Goal: Task Accomplishment & Management: Manage account settings

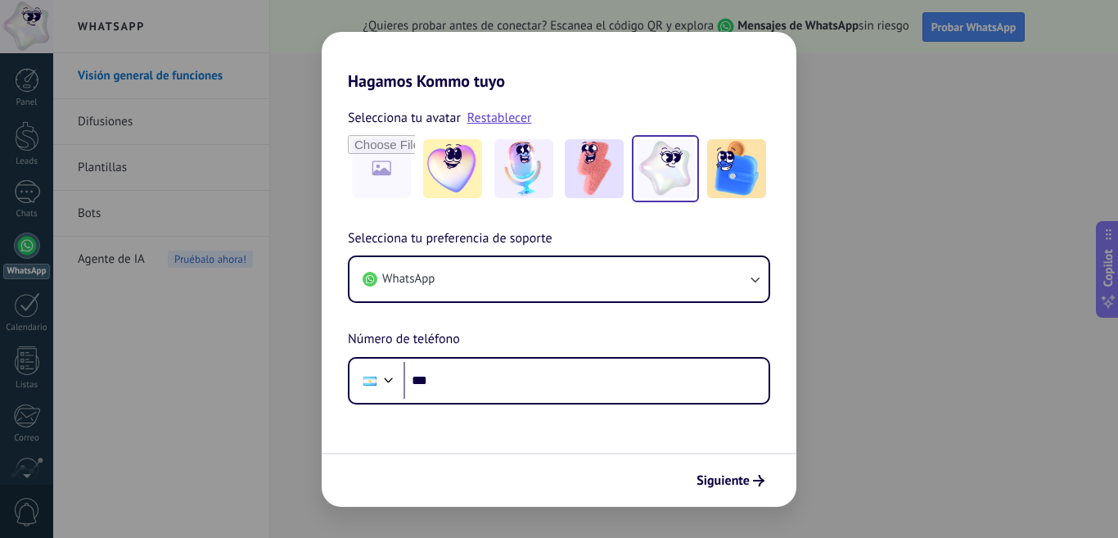
click at [277, 118] on div "Hagamos Kommo tuyo Selecciona tu avatar Restablecer Selecciona tu preferencia d…" at bounding box center [559, 269] width 1118 height 538
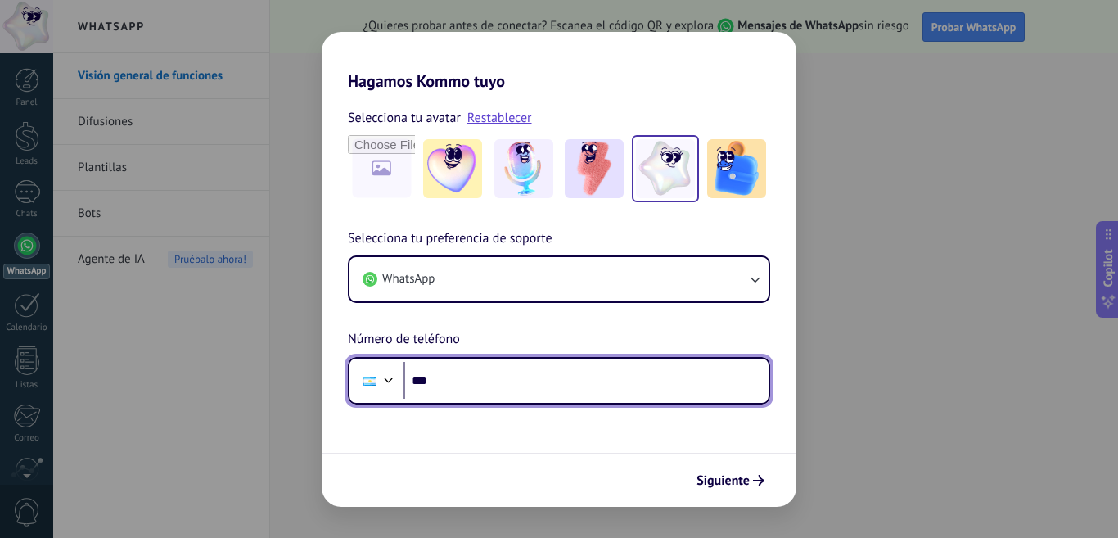
click at [461, 391] on input "***" at bounding box center [585, 381] width 365 height 38
click at [563, 374] on input "***" at bounding box center [585, 381] width 365 height 38
type input "**********"
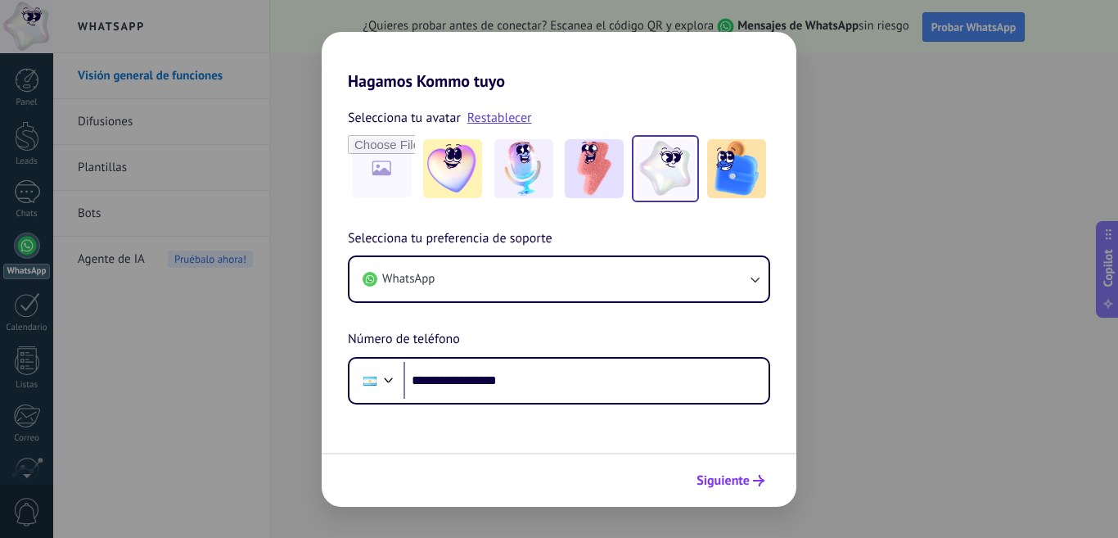
click at [749, 482] on span "Siguiente" at bounding box center [730, 480] width 68 height 11
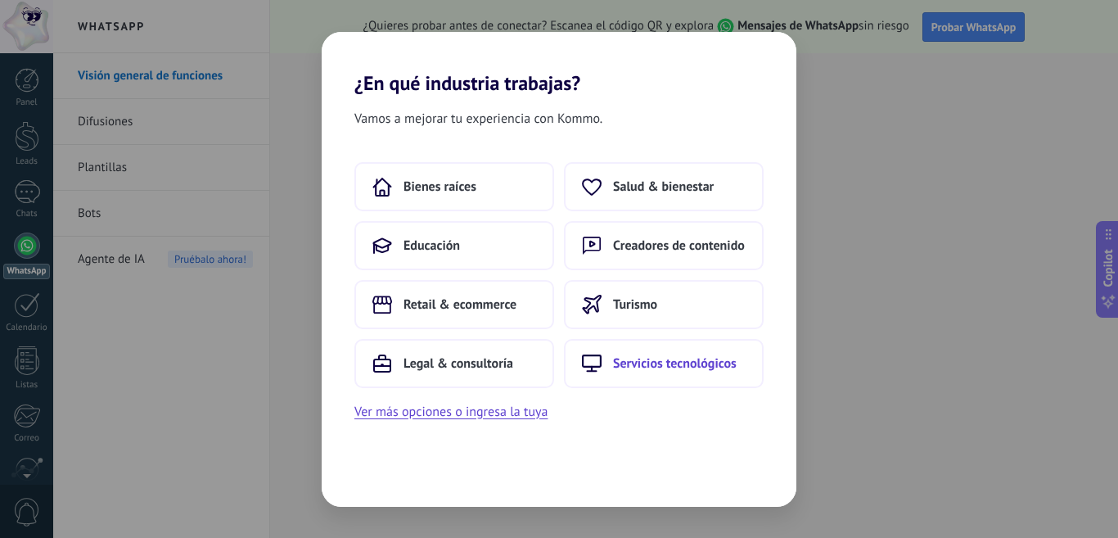
click at [652, 368] on span "Servicios tecnológicos" at bounding box center [675, 363] width 124 height 16
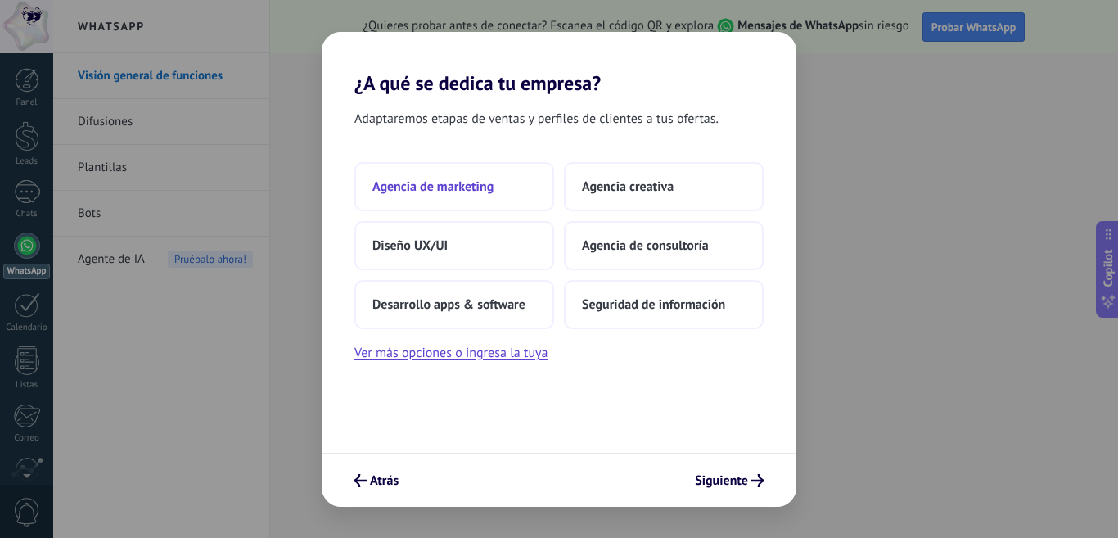
click at [443, 191] on span "Agencia de marketing" at bounding box center [432, 186] width 121 height 16
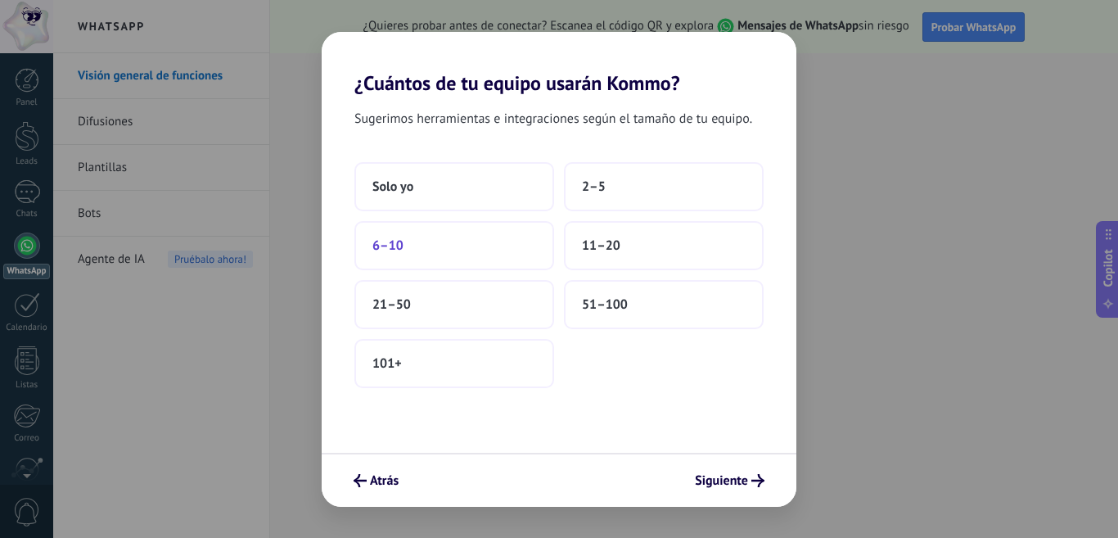
click at [448, 259] on button "6–10" at bounding box center [454, 245] width 200 height 49
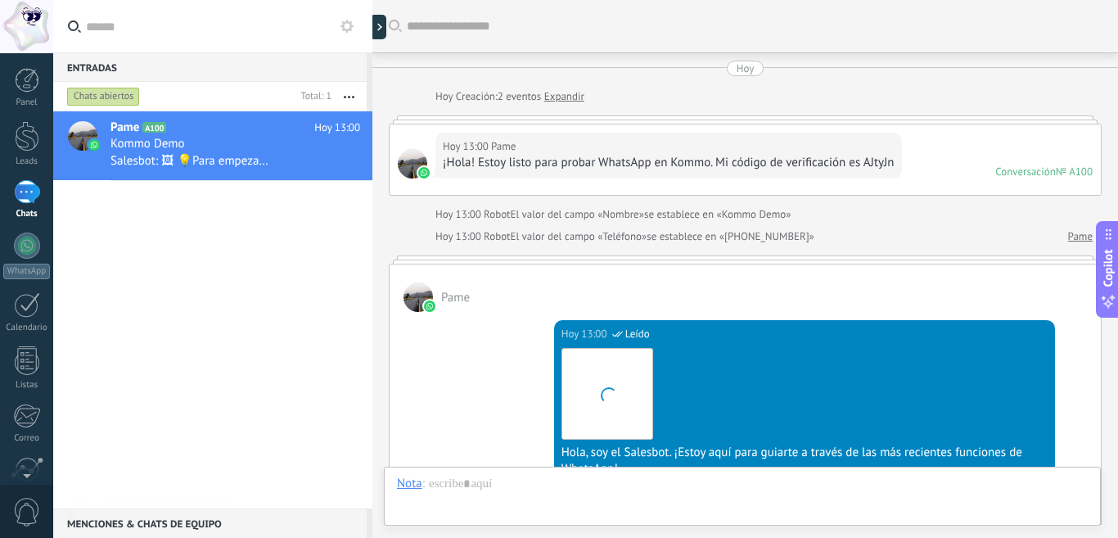
scroll to position [563, 0]
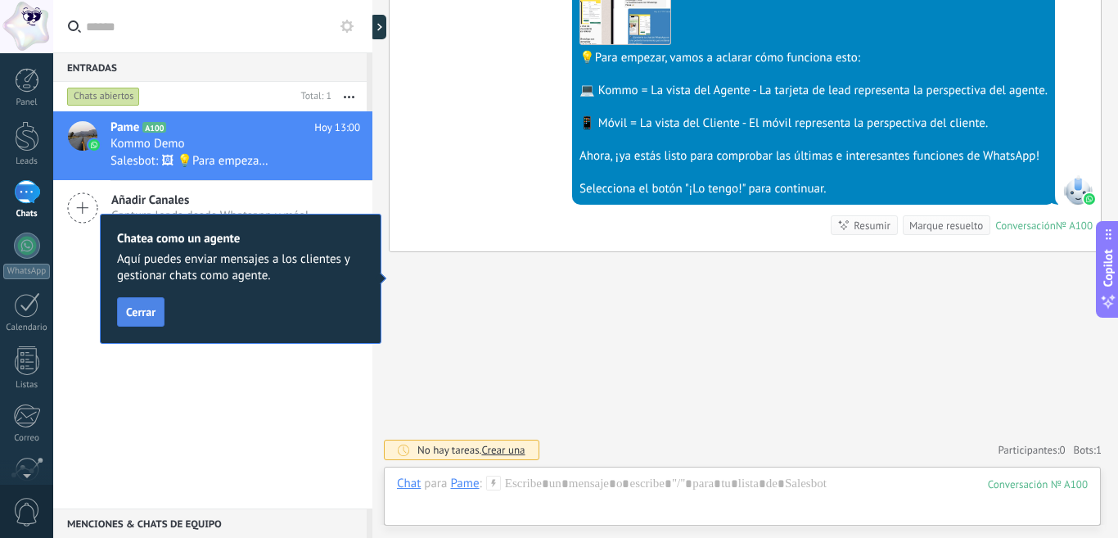
click at [145, 306] on span "Cerrar" at bounding box center [140, 311] width 29 height 11
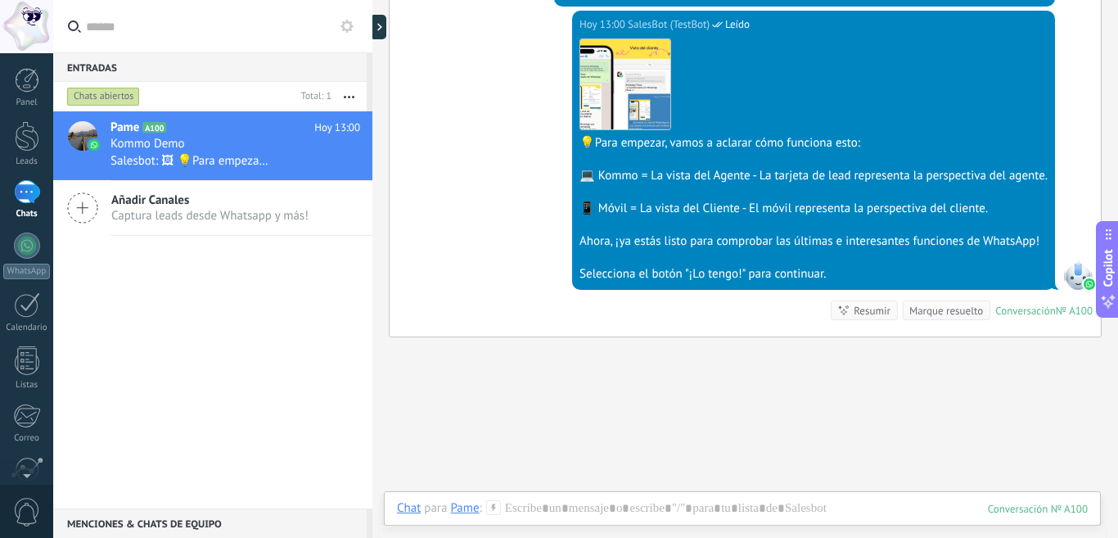
scroll to position [481, 0]
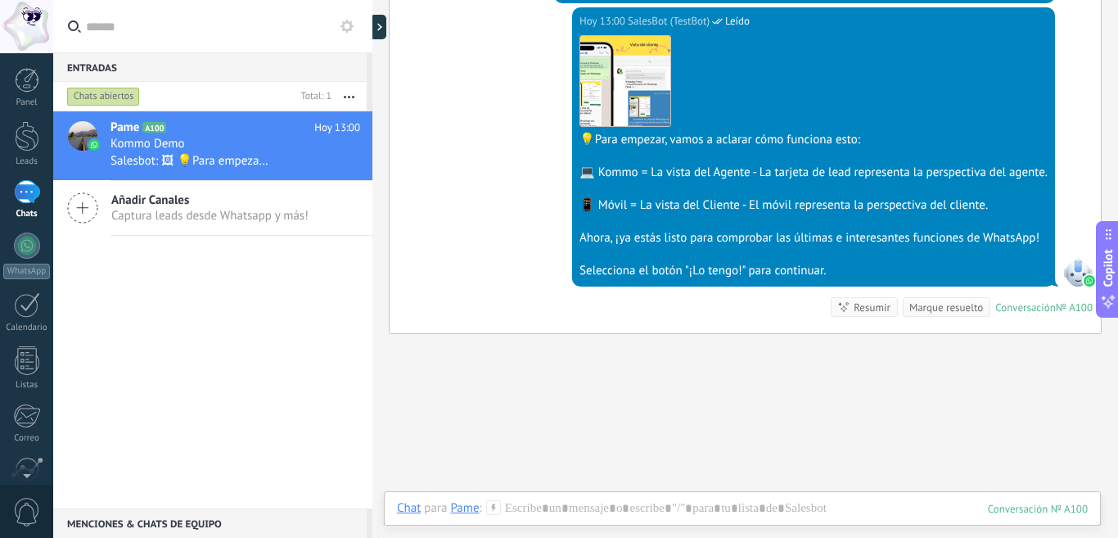
click at [209, 209] on span "Captura leads desde Whatsapp y más!" at bounding box center [209, 216] width 197 height 16
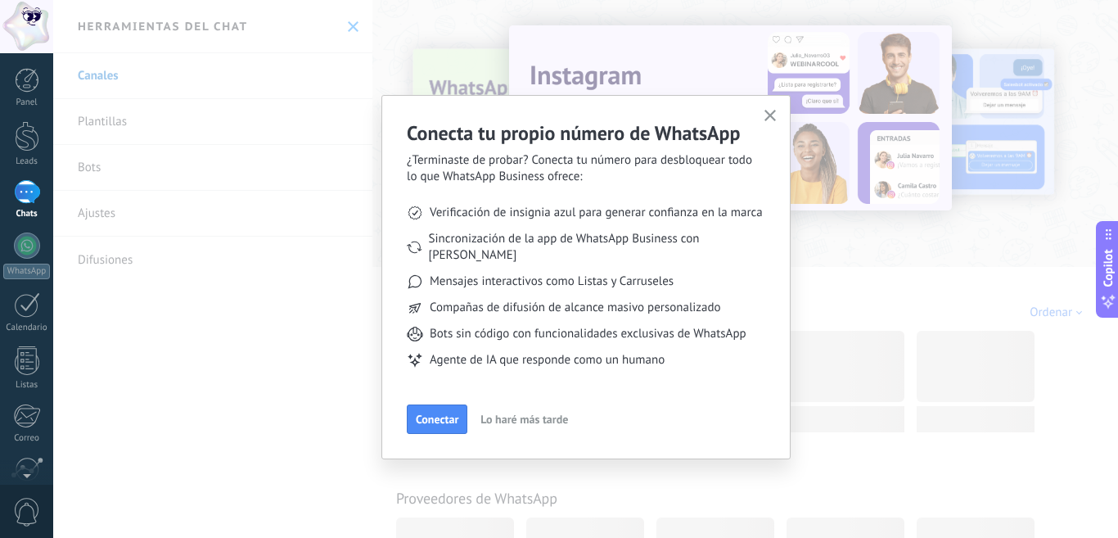
click at [37, 195] on div "1" at bounding box center [27, 192] width 26 height 24
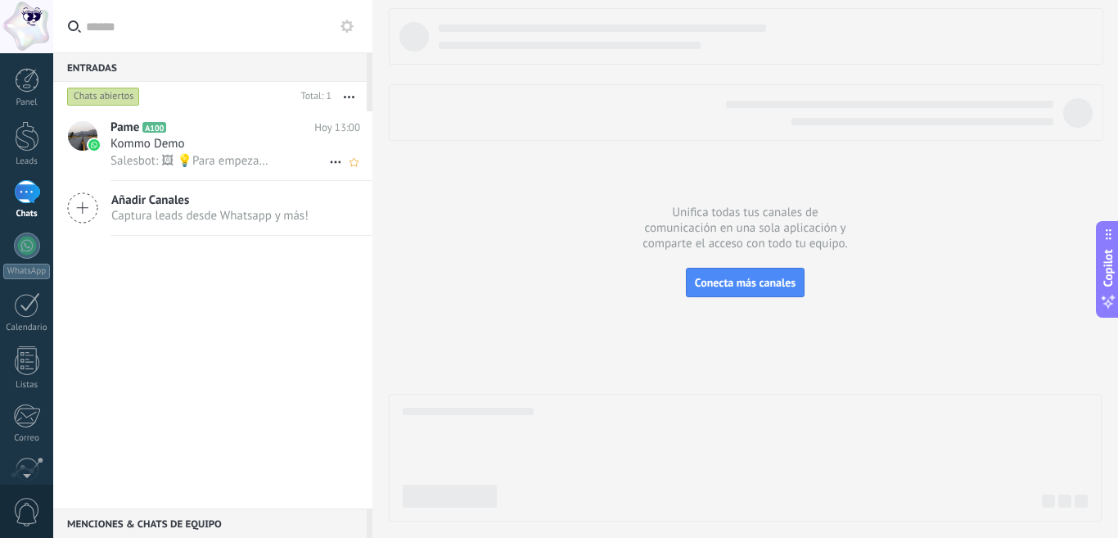
click at [196, 141] on div "Kommo Demo" at bounding box center [235, 144] width 250 height 16
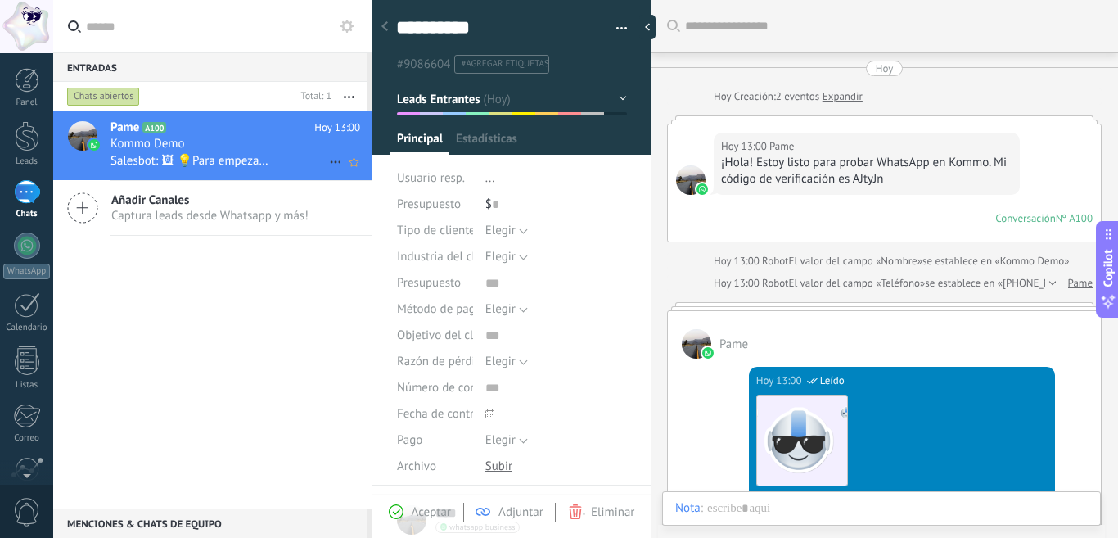
type textarea "**********"
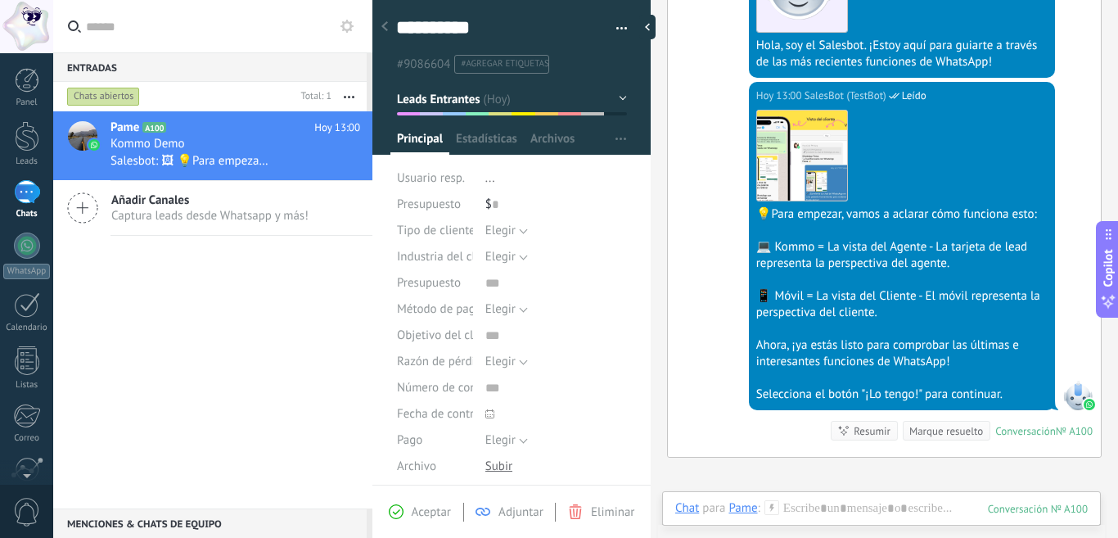
click at [508, 69] on span "#agregar etiquetas" at bounding box center [505, 63] width 88 height 11
drag, startPoint x: 500, startPoint y: 66, endPoint x: 0, endPoint y: 50, distance: 500.2
click at [0, 50] on body ".abecls-1,.abecls-2{fill-rule:evenodd}.abecls-2{fill:#fff} .abhcls-1{fill:none}…" at bounding box center [559, 269] width 1118 height 538
click at [497, 53] on ul "#9086604 #agregar etiquetas" at bounding box center [508, 64] width 228 height 22
click at [393, 26] on div at bounding box center [384, 27] width 23 height 32
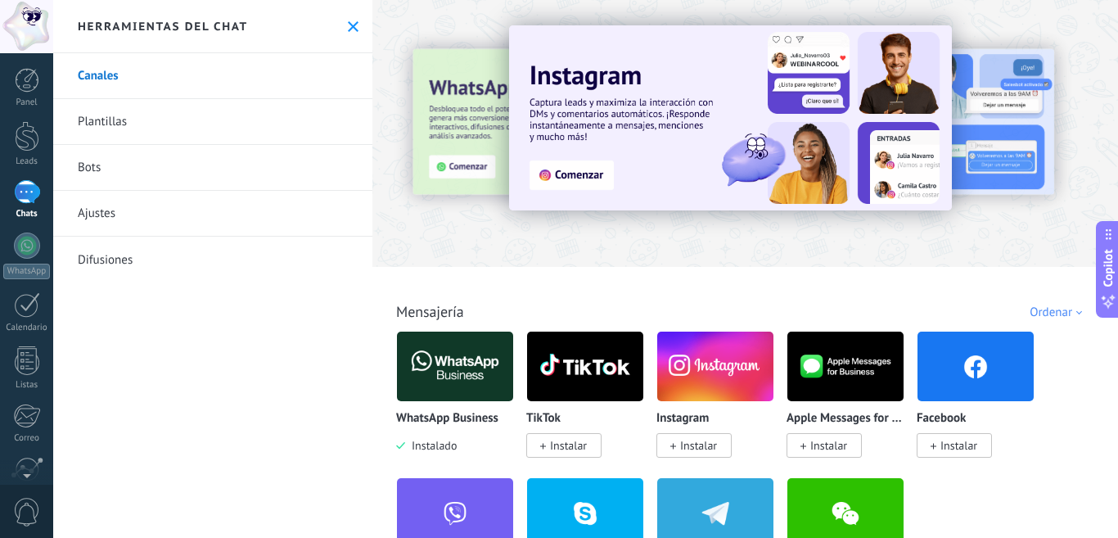
click at [20, 195] on div "1" at bounding box center [27, 192] width 26 height 24
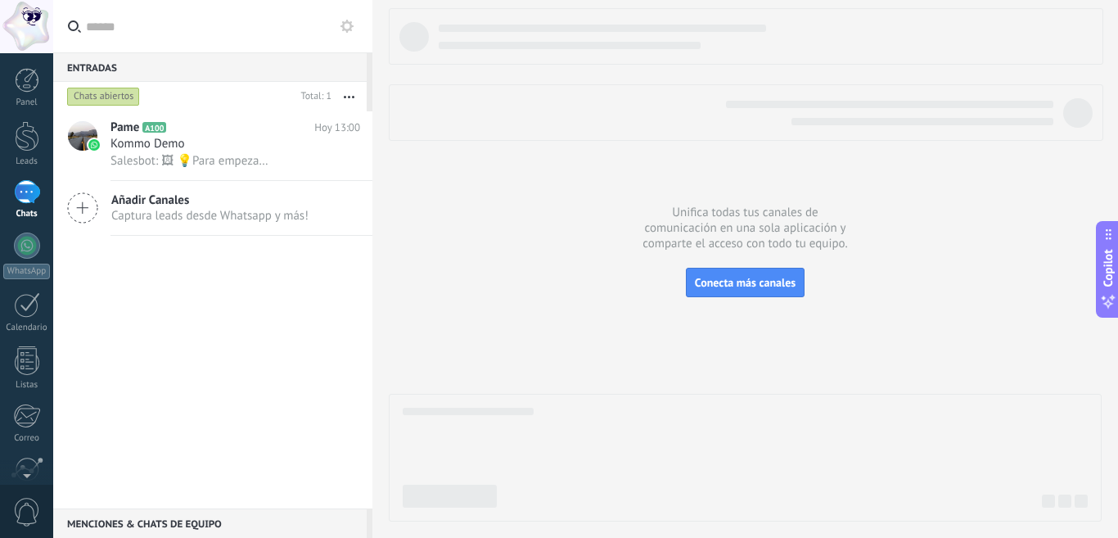
click at [348, 25] on icon at bounding box center [346, 26] width 13 height 13
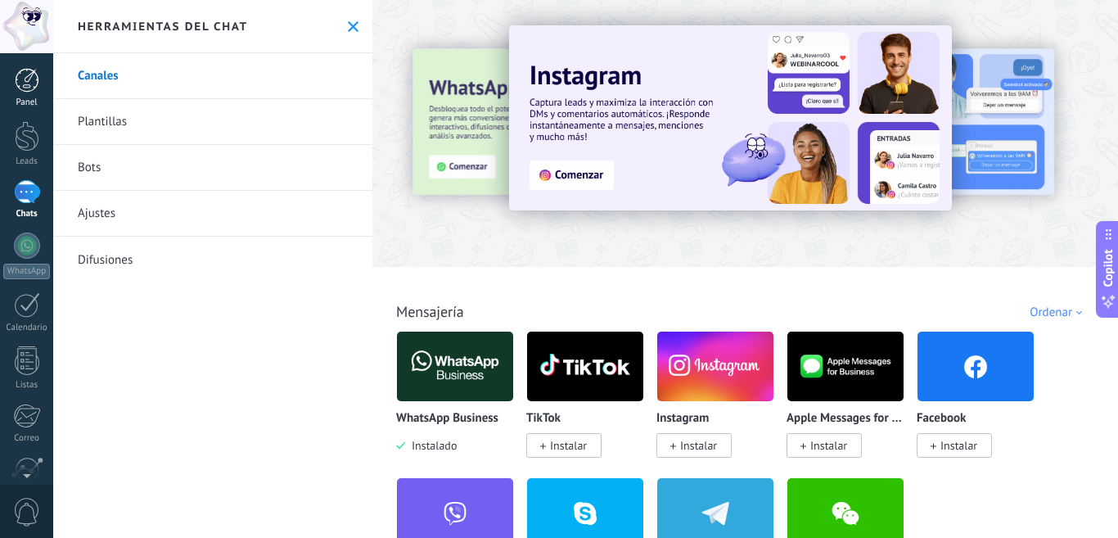
click at [34, 85] on div at bounding box center [27, 80] width 25 height 25
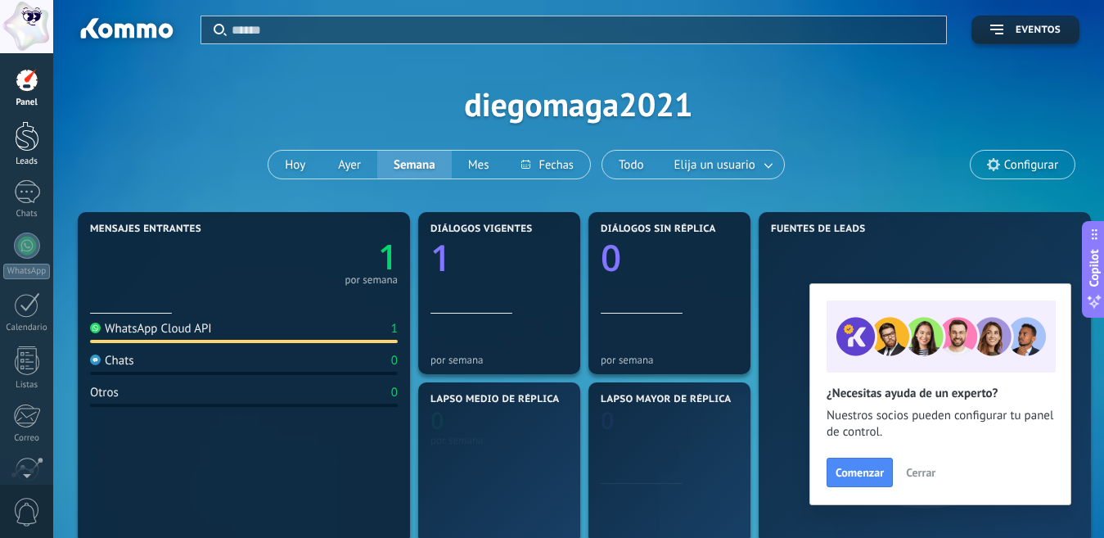
click at [23, 140] on div at bounding box center [27, 136] width 25 height 30
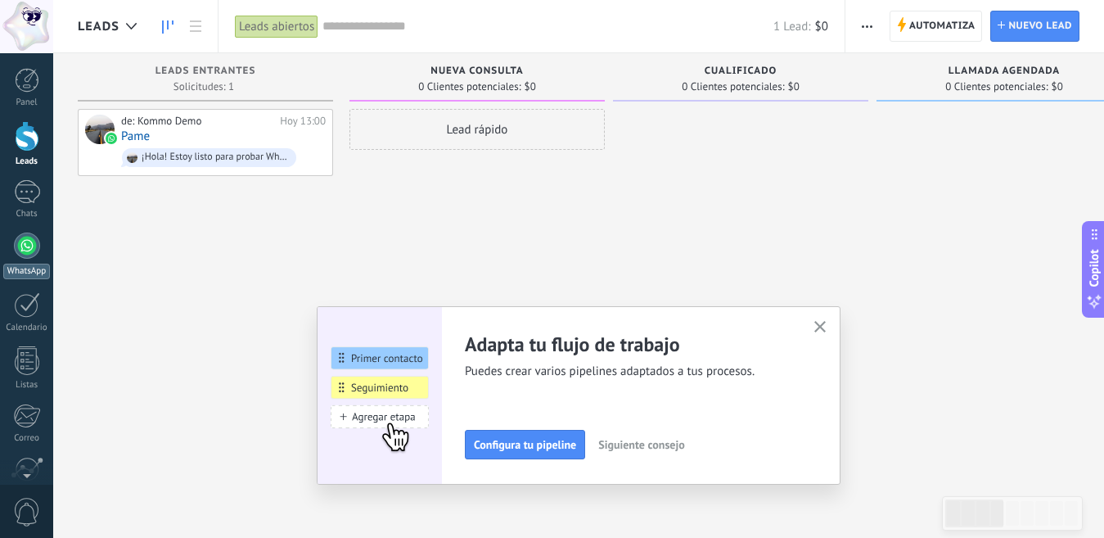
click at [28, 245] on div at bounding box center [27, 245] width 26 height 26
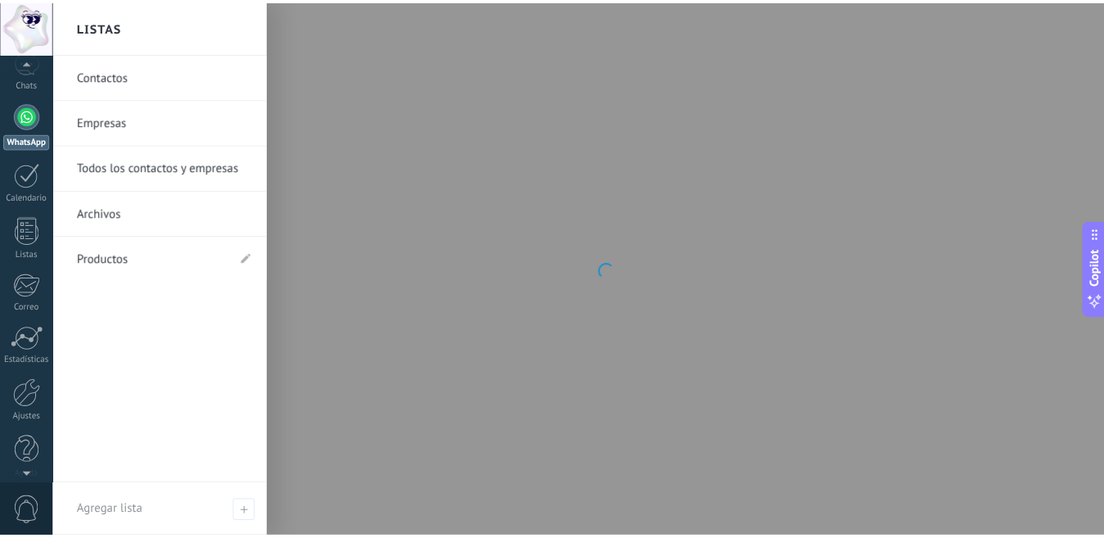
scroll to position [143, 0]
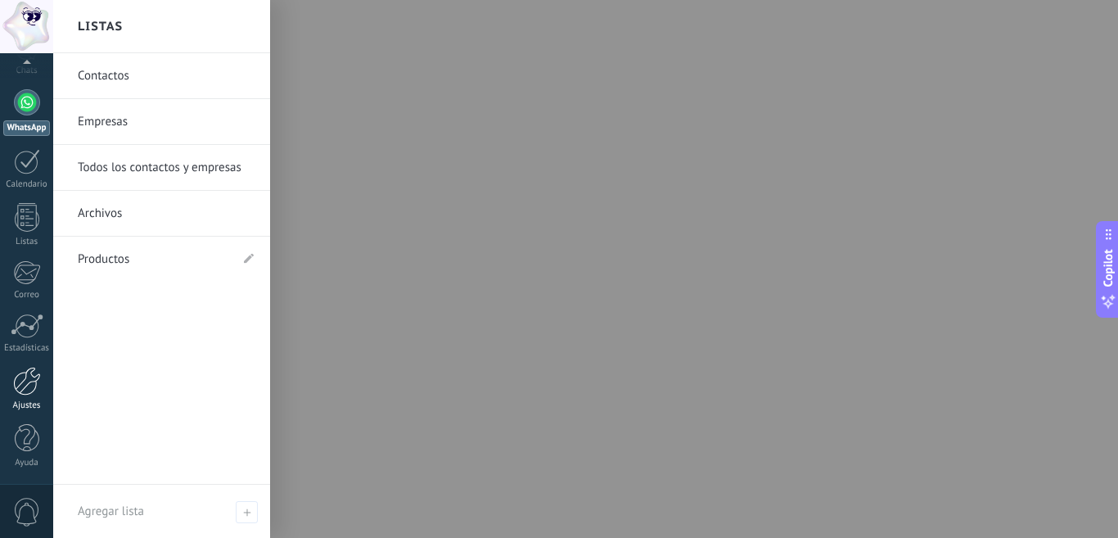
click at [30, 383] on div at bounding box center [27, 381] width 28 height 29
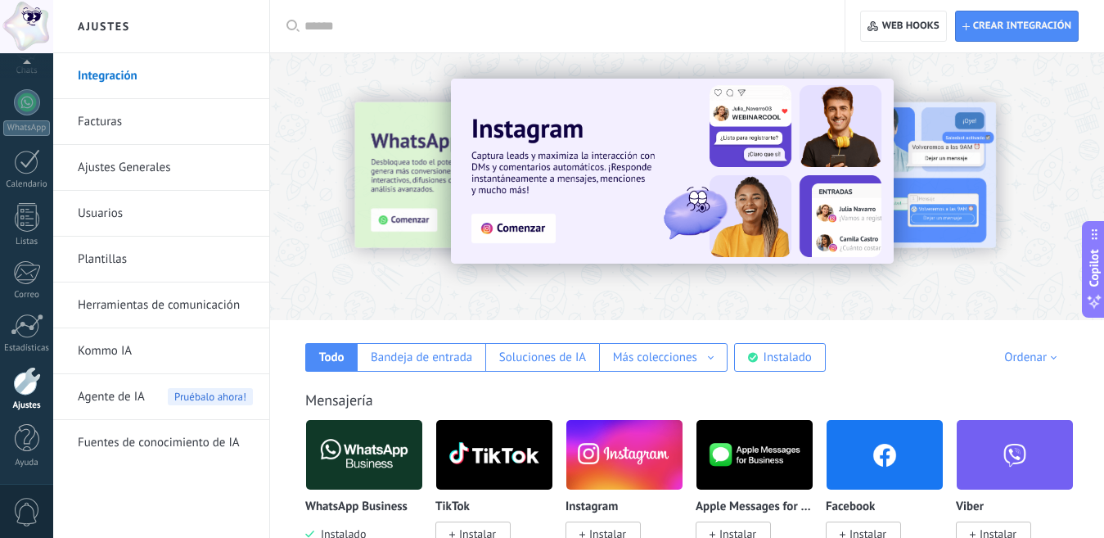
click at [354, 11] on div at bounding box center [562, 26] width 517 height 52
click at [361, 18] on input "text" at bounding box center [562, 26] width 517 height 17
type input "****"
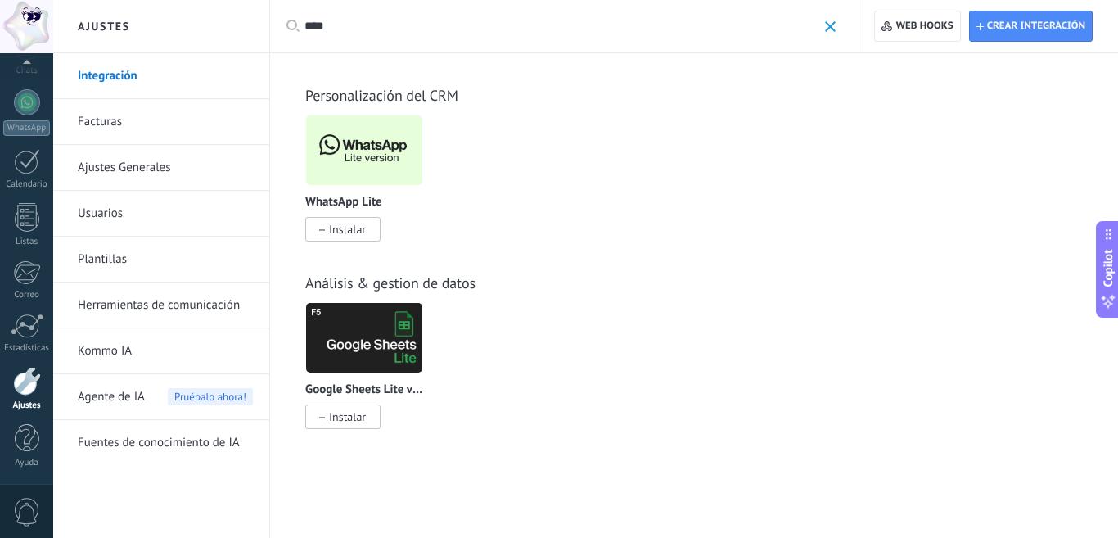
click at [353, 234] on span "Instalar" at bounding box center [347, 229] width 37 height 15
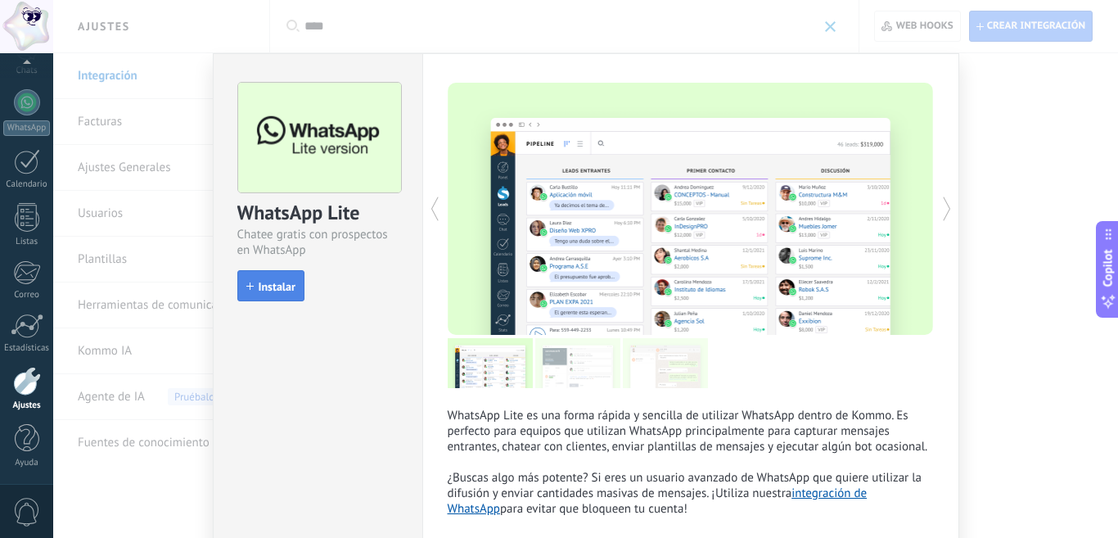
click at [273, 291] on span "Instalar" at bounding box center [277, 286] width 37 height 11
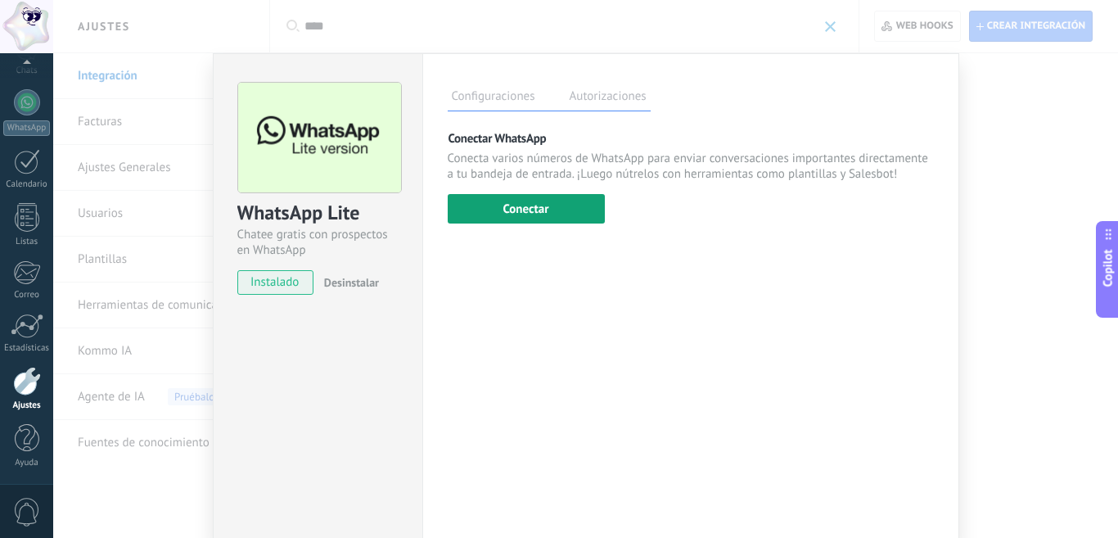
click at [560, 205] on button "Conectar" at bounding box center [526, 208] width 157 height 29
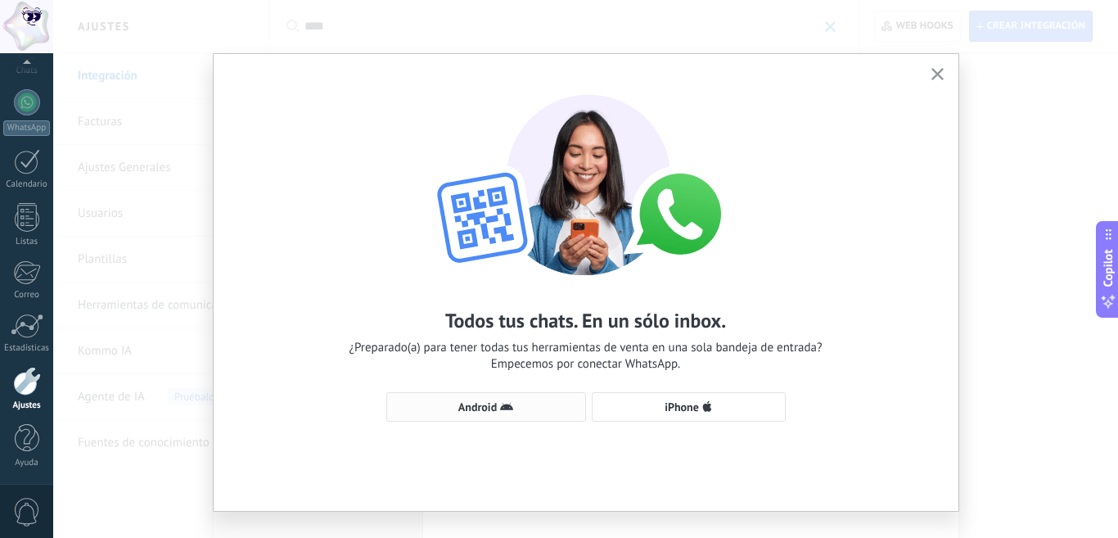
click at [466, 408] on span "Android" at bounding box center [477, 406] width 38 height 11
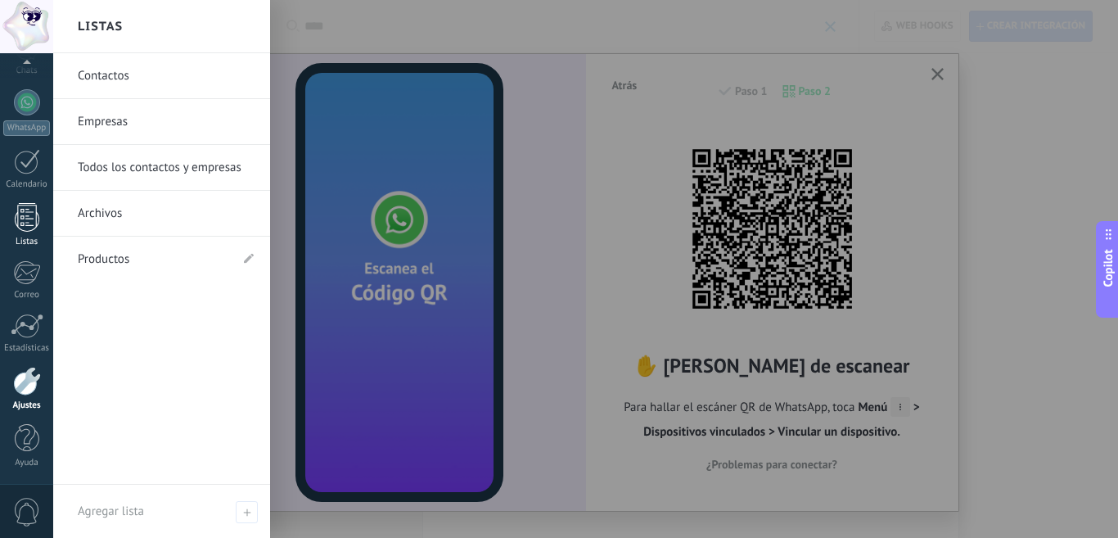
click at [25, 232] on link "Listas" at bounding box center [26, 225] width 53 height 44
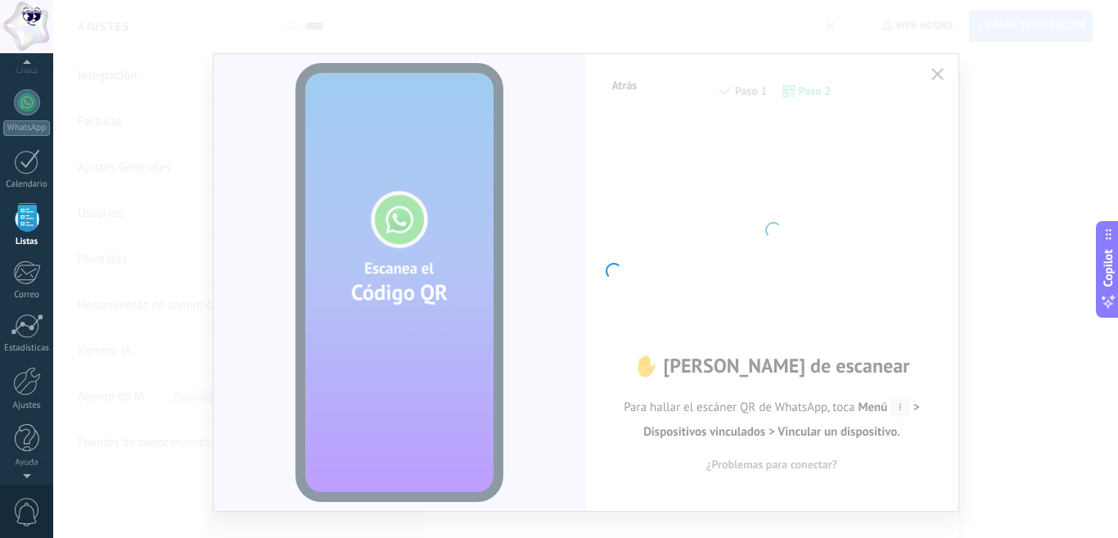
scroll to position [101, 0]
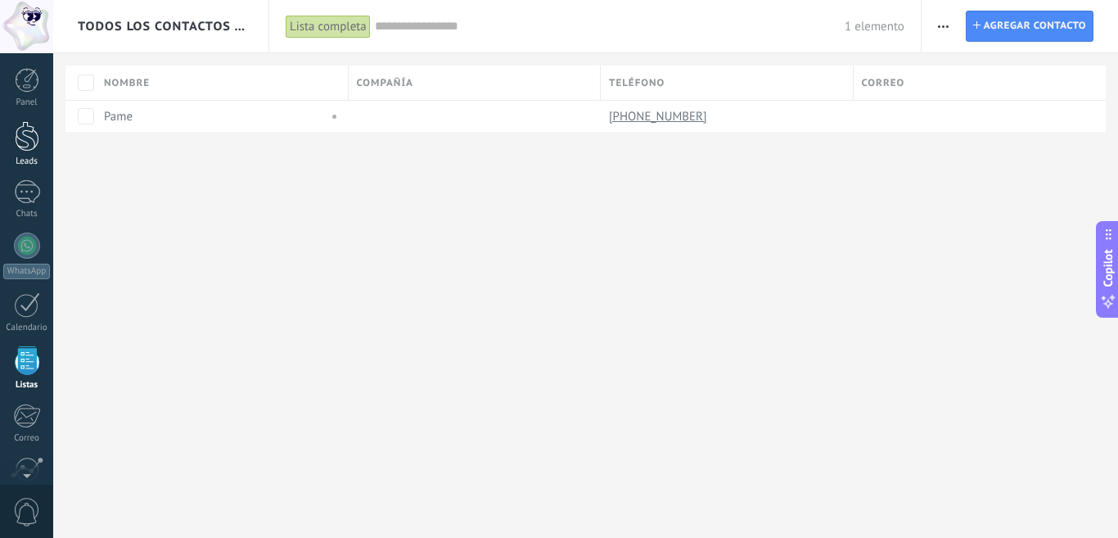
click at [28, 127] on div at bounding box center [27, 136] width 25 height 30
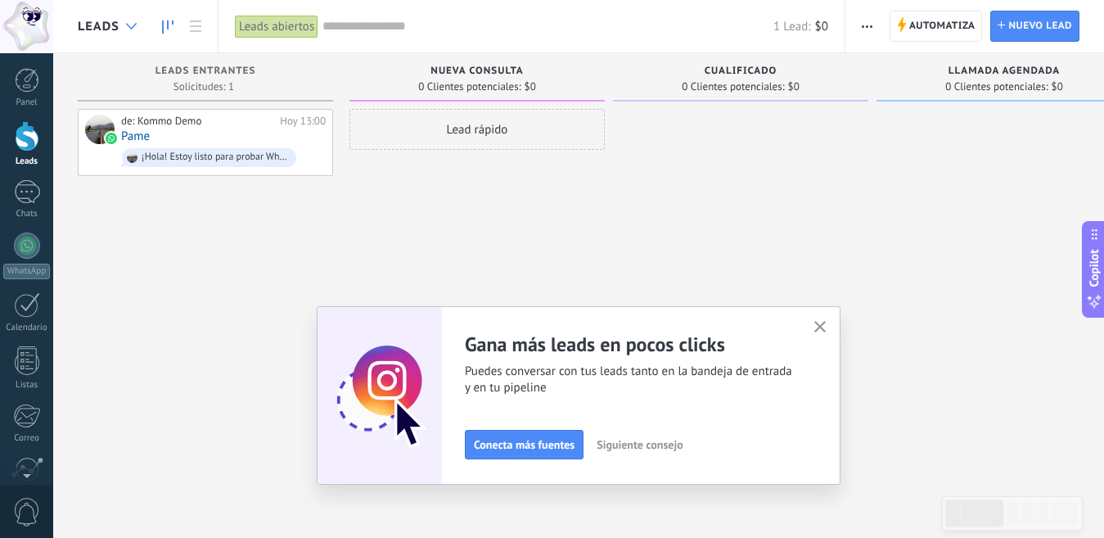
click at [126, 24] on use at bounding box center [131, 26] width 11 height 7
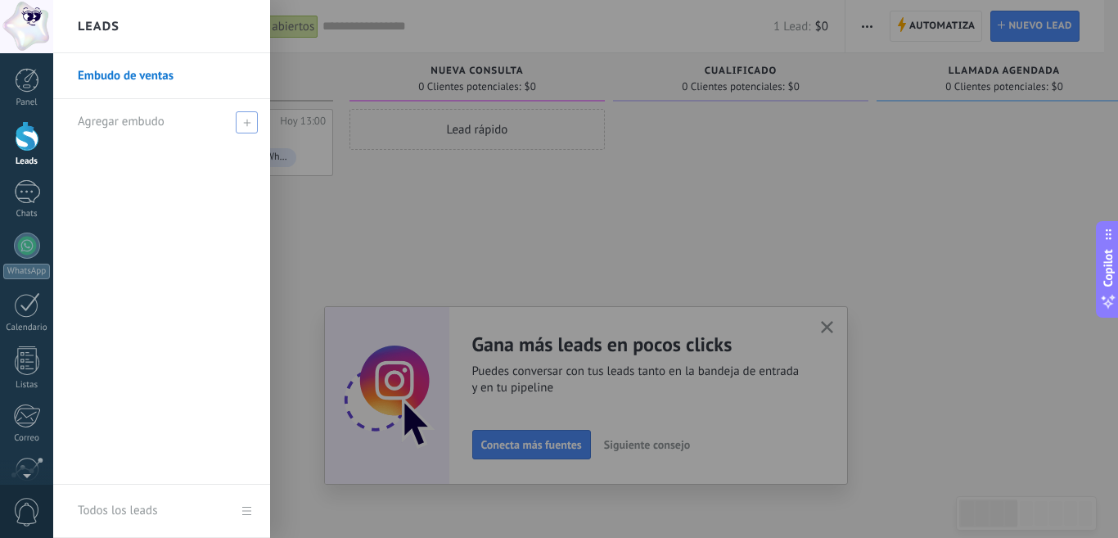
click at [154, 126] on span "Agregar embudo" at bounding box center [121, 122] width 87 height 16
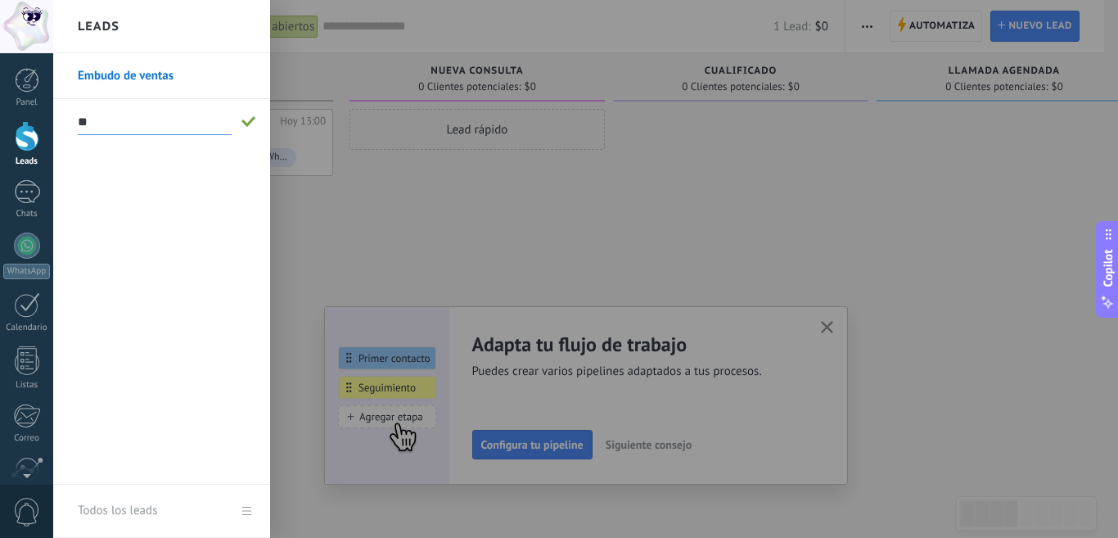
type input "*"
type input "******"
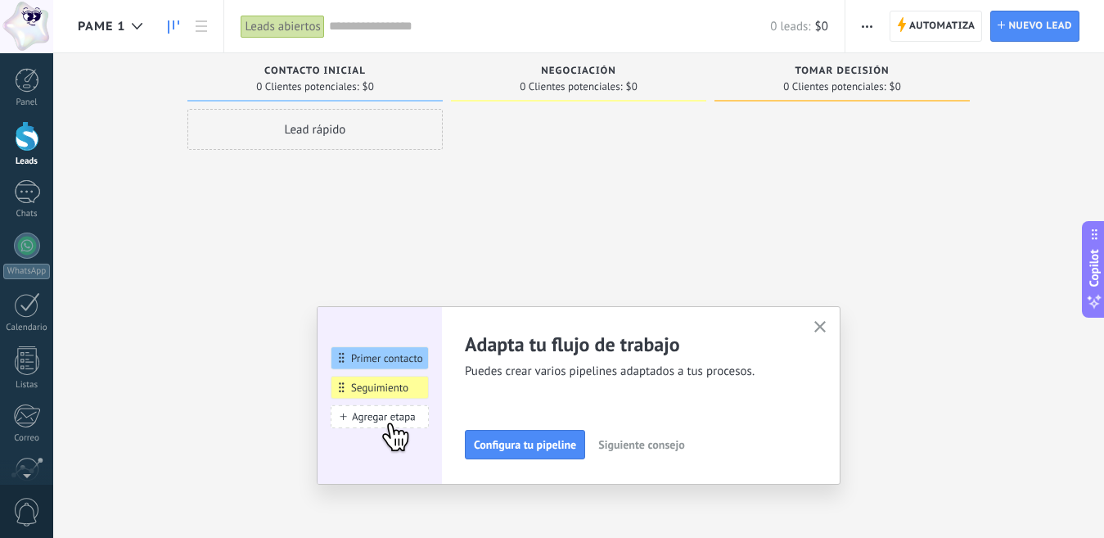
click at [178, 20] on use at bounding box center [173, 26] width 11 height 13
click at [119, 17] on div "PAME 1" at bounding box center [114, 26] width 73 height 52
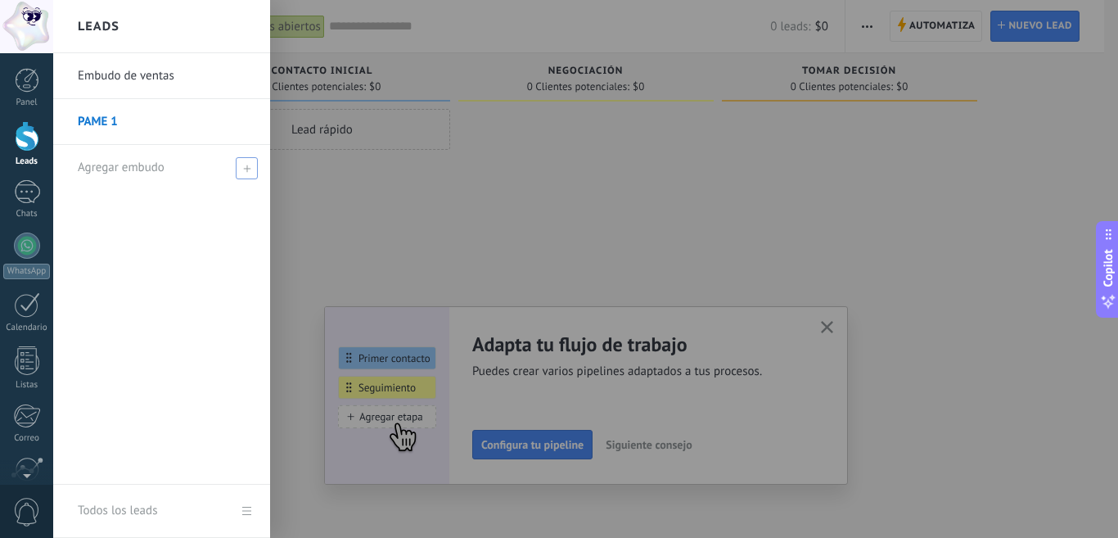
click at [175, 166] on div "Agregar embudo" at bounding box center [166, 167] width 176 height 45
type input "******"
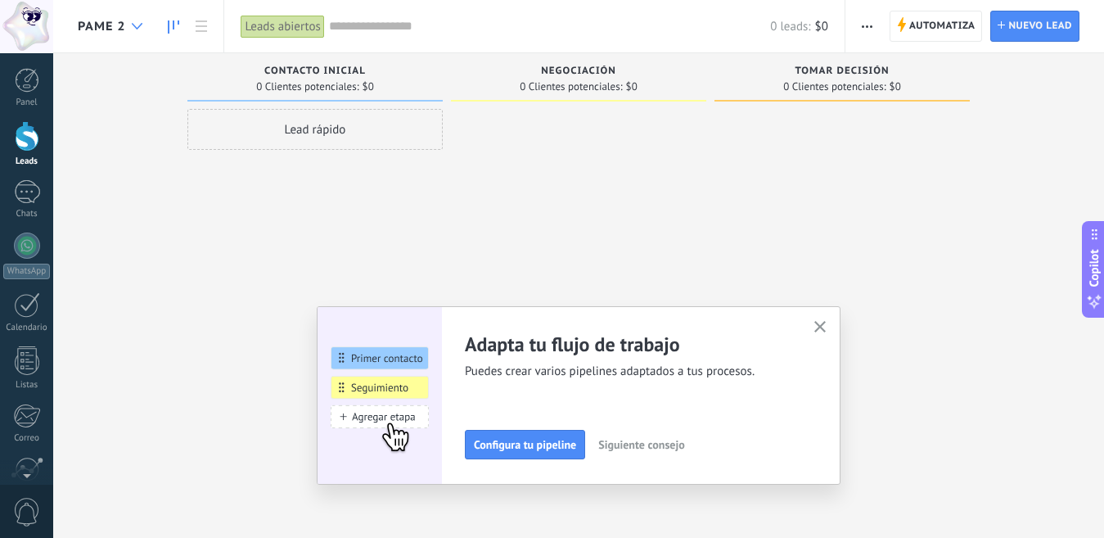
click at [144, 28] on div at bounding box center [137, 27] width 27 height 32
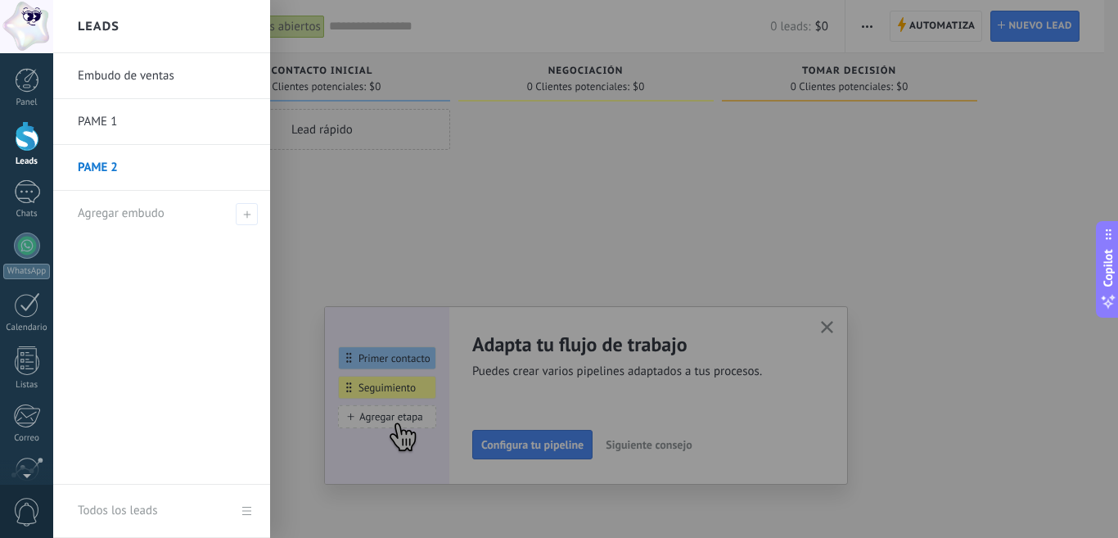
click at [156, 70] on link "Embudo de ventas" at bounding box center [166, 76] width 176 height 46
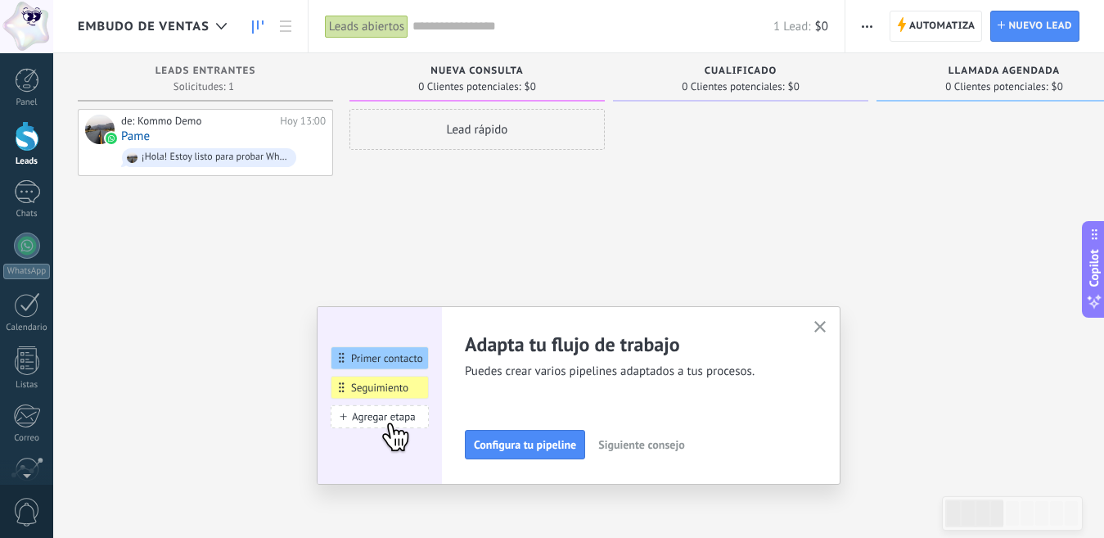
click at [147, 32] on span "Embudo de ventas" at bounding box center [144, 27] width 132 height 16
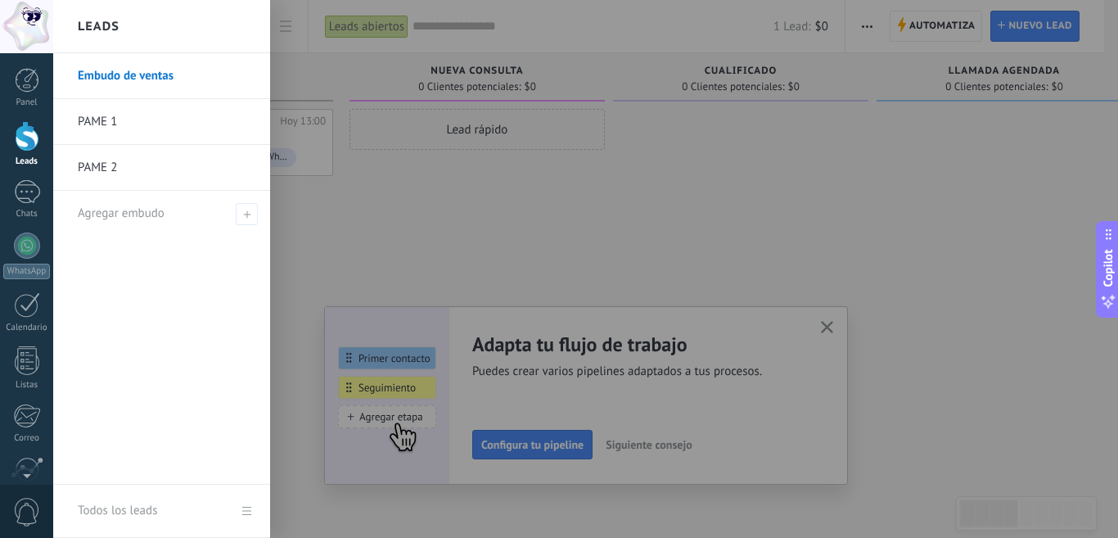
click at [148, 113] on link "PAME 1" at bounding box center [166, 122] width 176 height 46
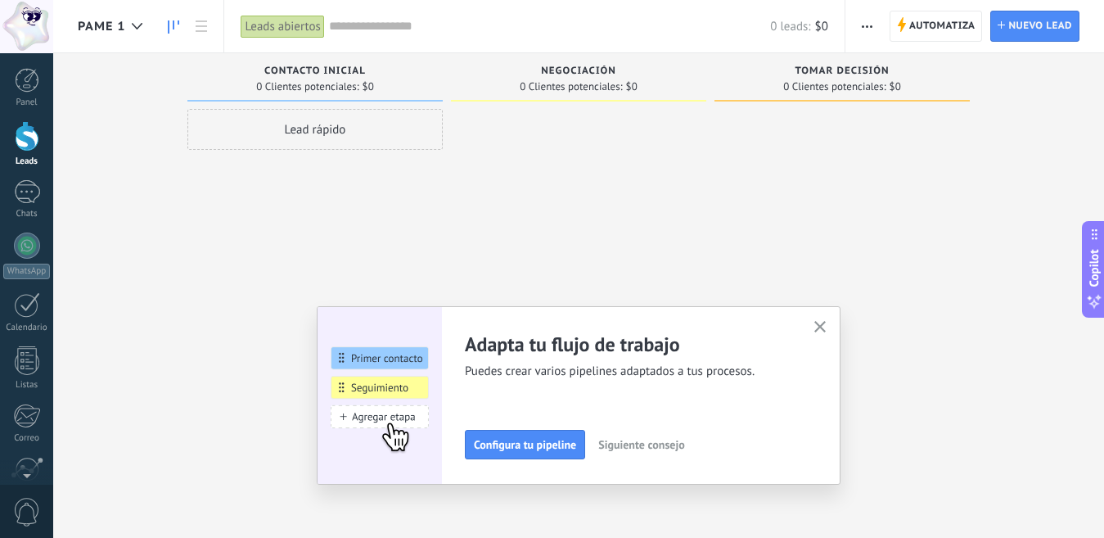
click at [322, 72] on span "Contacto inicial" at bounding box center [314, 70] width 101 height 11
click at [823, 321] on button "button" at bounding box center [820, 328] width 20 height 22
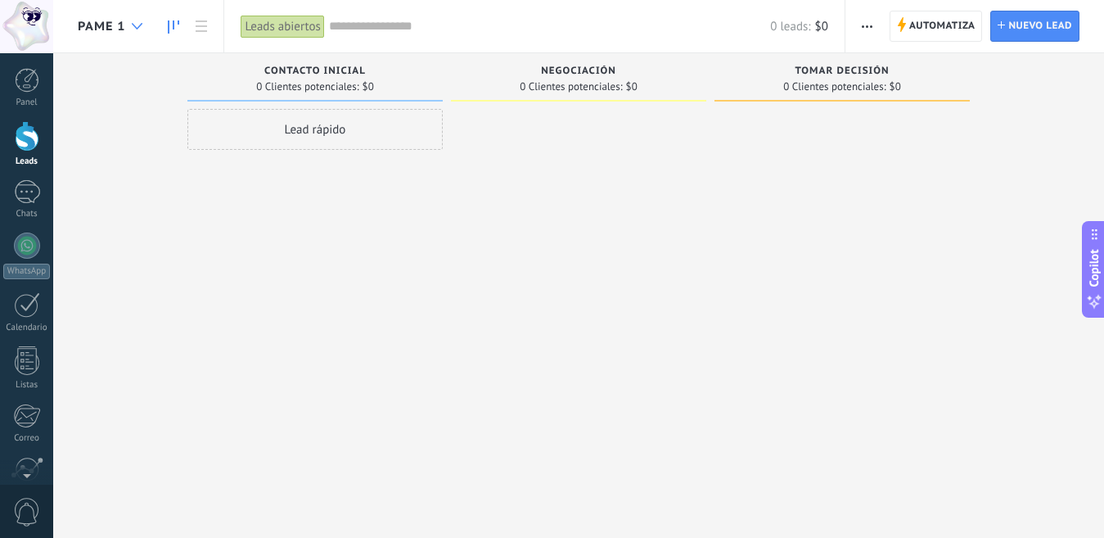
click at [141, 18] on div at bounding box center [137, 27] width 27 height 32
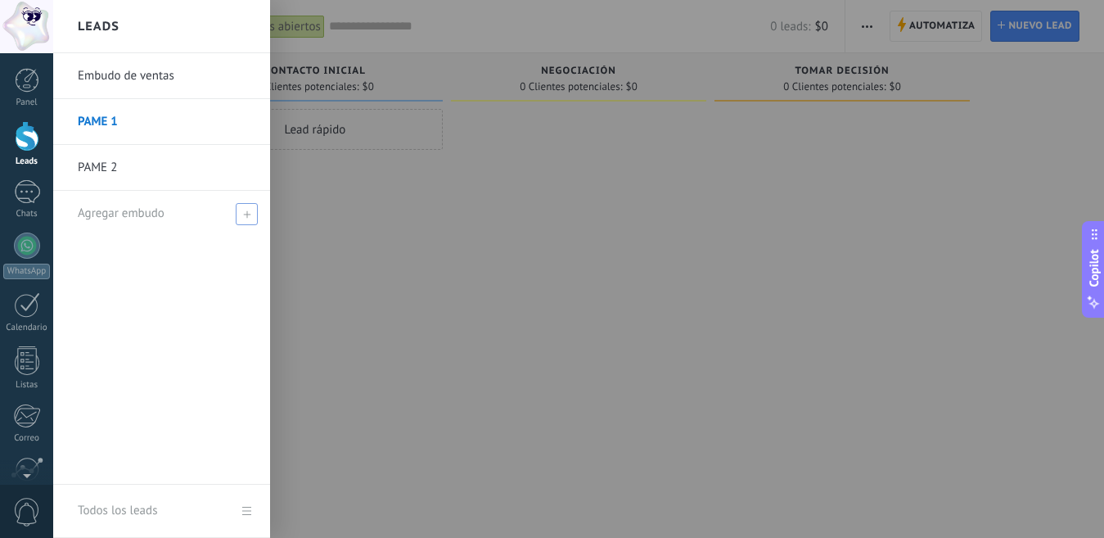
click at [155, 209] on span "Agregar embudo" at bounding box center [121, 213] width 87 height 16
type input "*"
type input "**********"
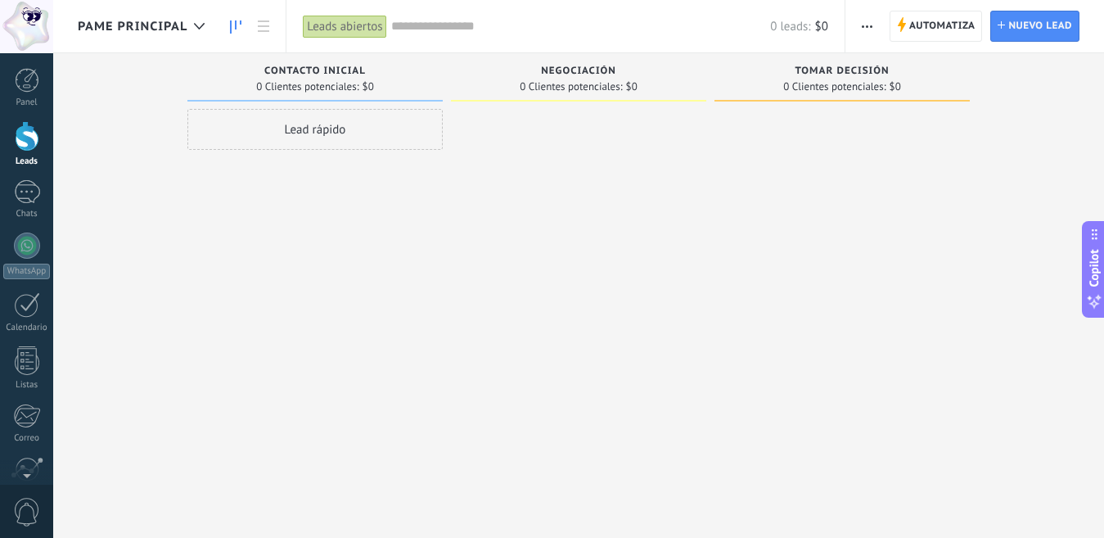
click at [160, 38] on div "PAME Principal" at bounding box center [145, 26] width 135 height 52
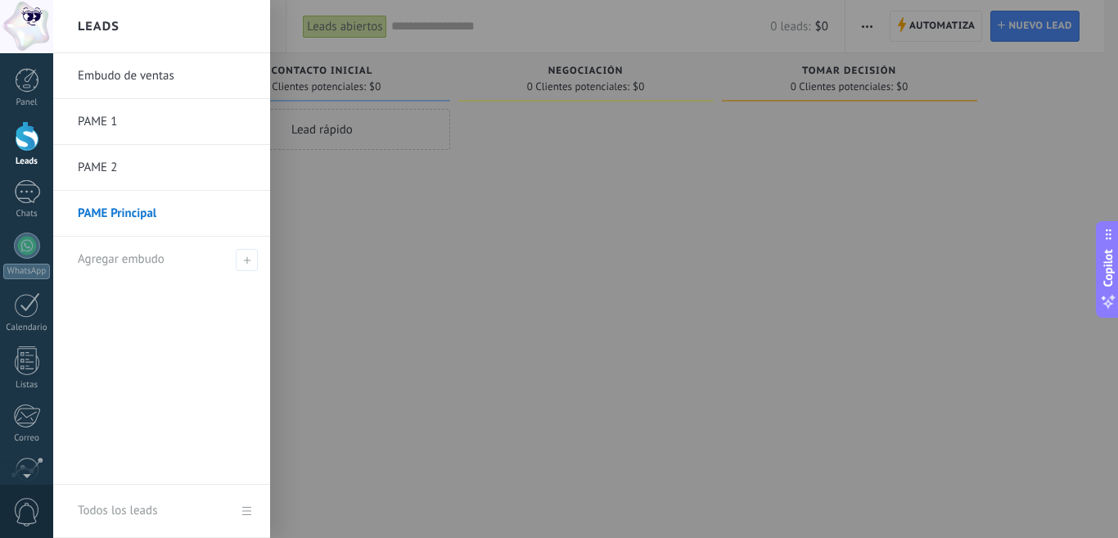
click at [646, 209] on div at bounding box center [612, 269] width 1118 height 538
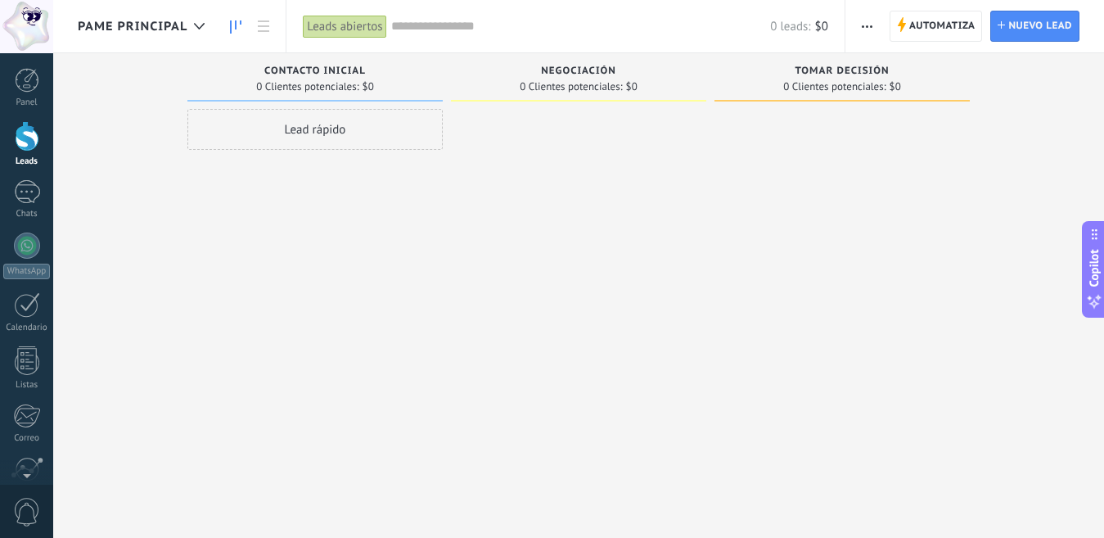
click at [127, 32] on span "PAME Principal" at bounding box center [133, 27] width 110 height 16
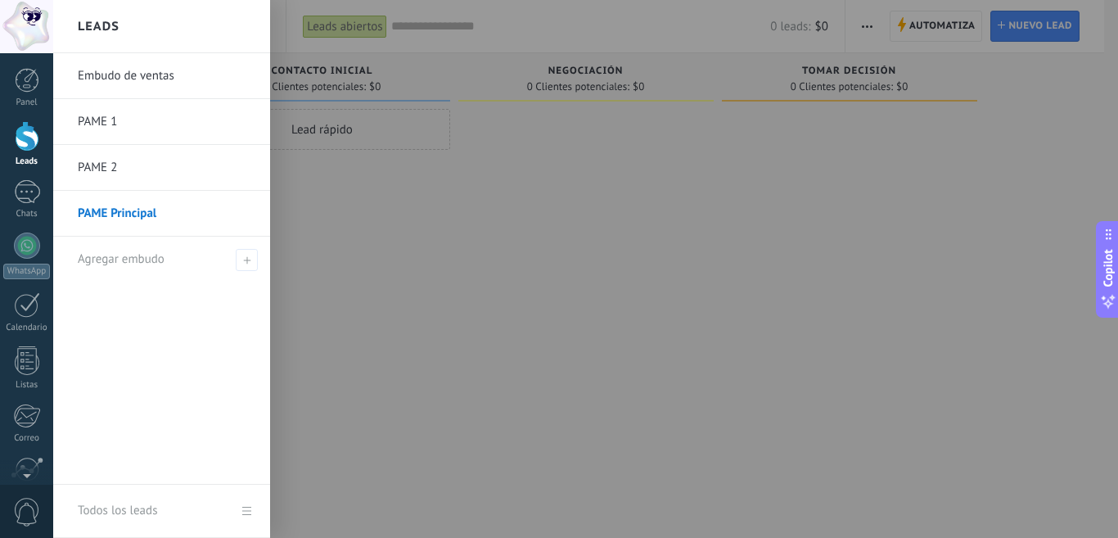
click at [665, 227] on div at bounding box center [612, 269] width 1118 height 538
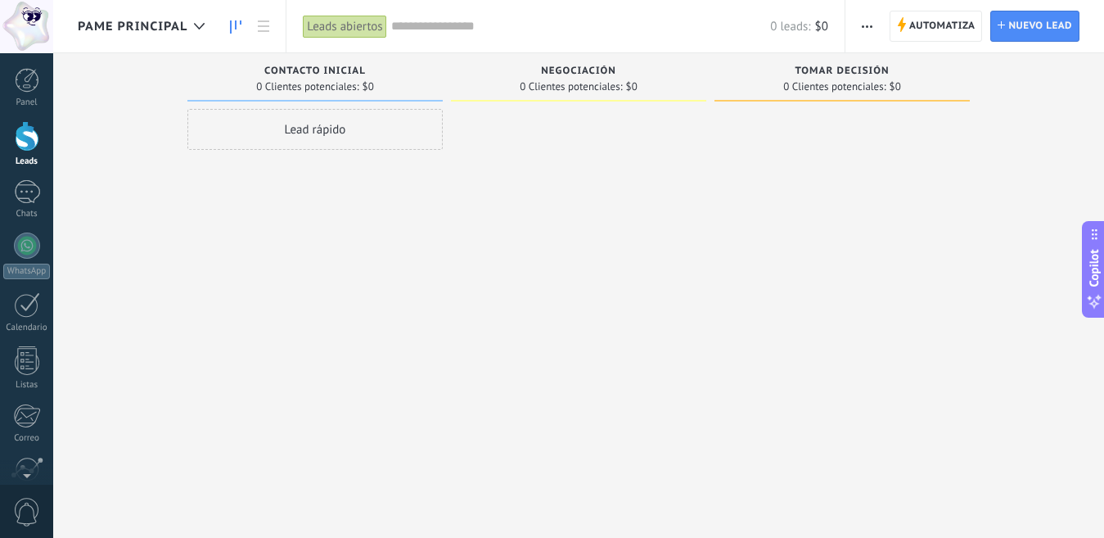
click at [149, 30] on span "PAME Principal" at bounding box center [133, 27] width 110 height 16
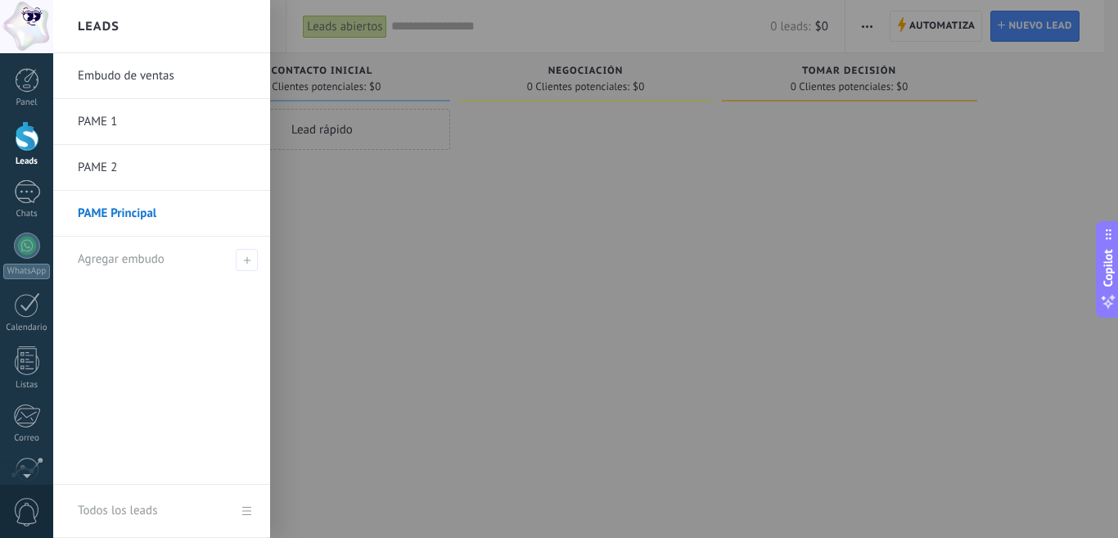
click at [521, 218] on div at bounding box center [612, 269] width 1118 height 538
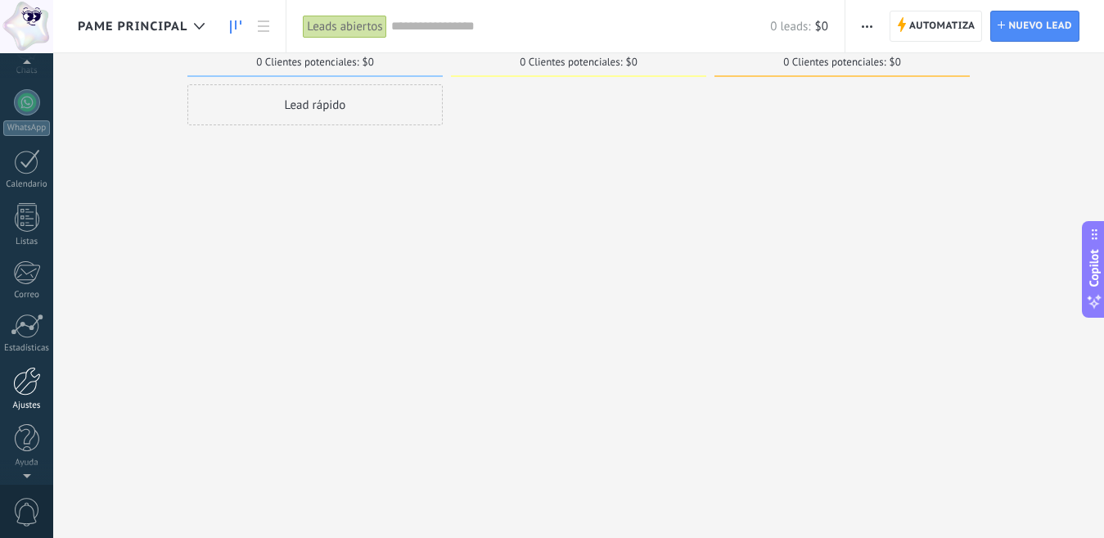
scroll to position [42, 0]
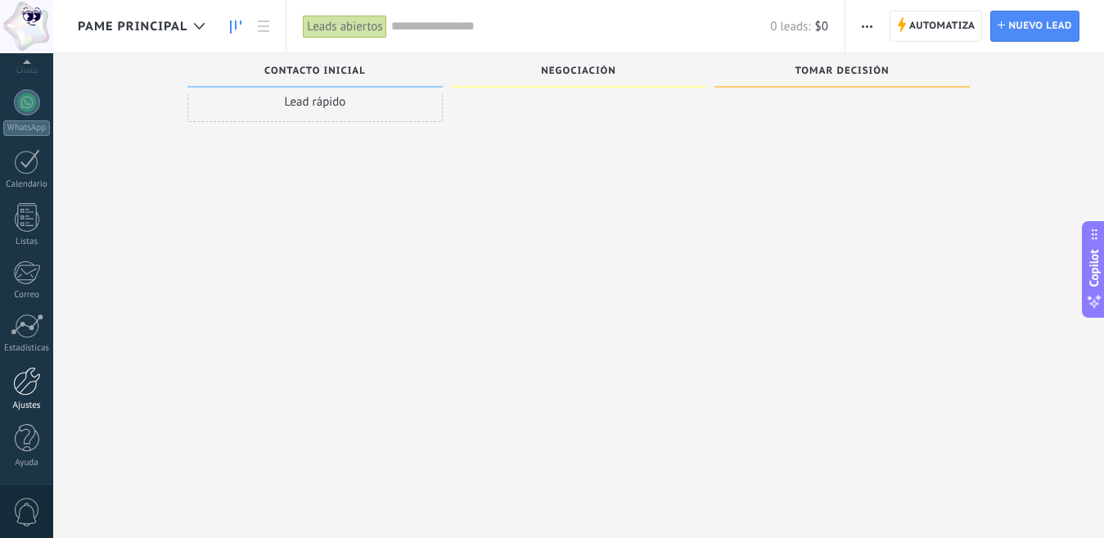
click at [31, 376] on div at bounding box center [27, 381] width 28 height 29
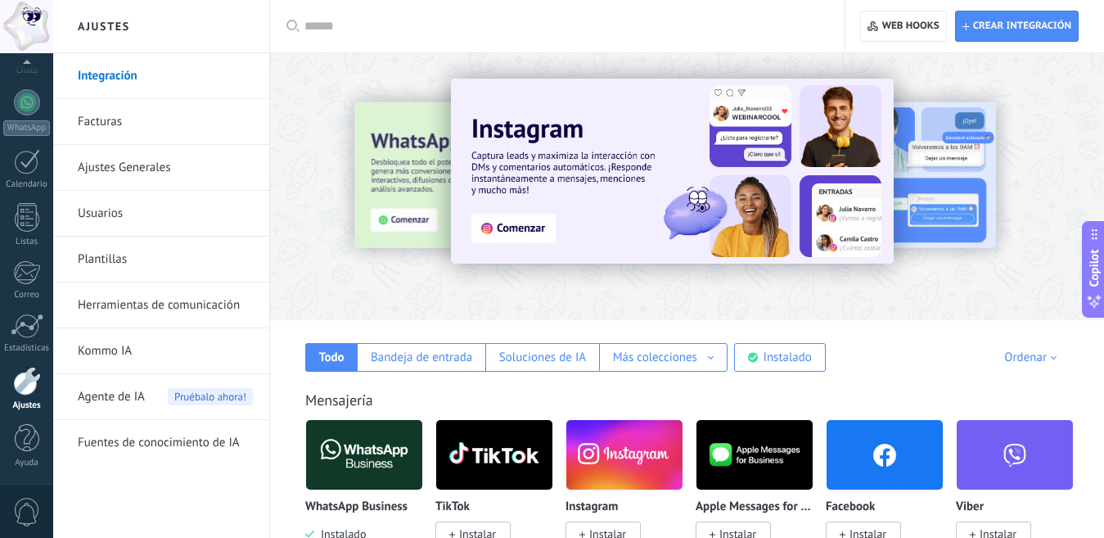
click at [174, 168] on link "Ajustes Generales" at bounding box center [165, 168] width 175 height 46
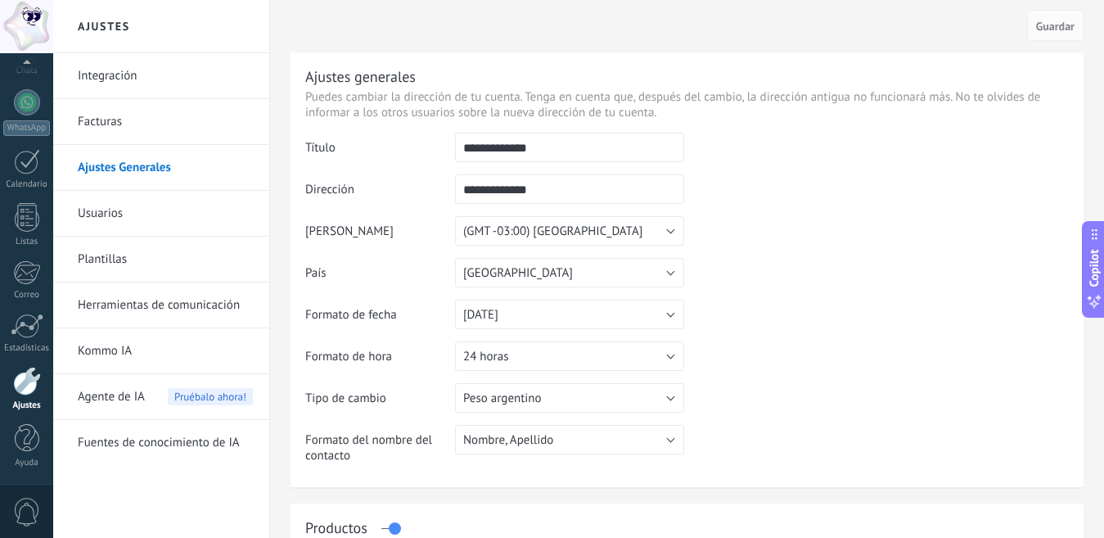
click at [573, 149] on input "**********" at bounding box center [569, 147] width 229 height 29
type input "*"
type input "********"
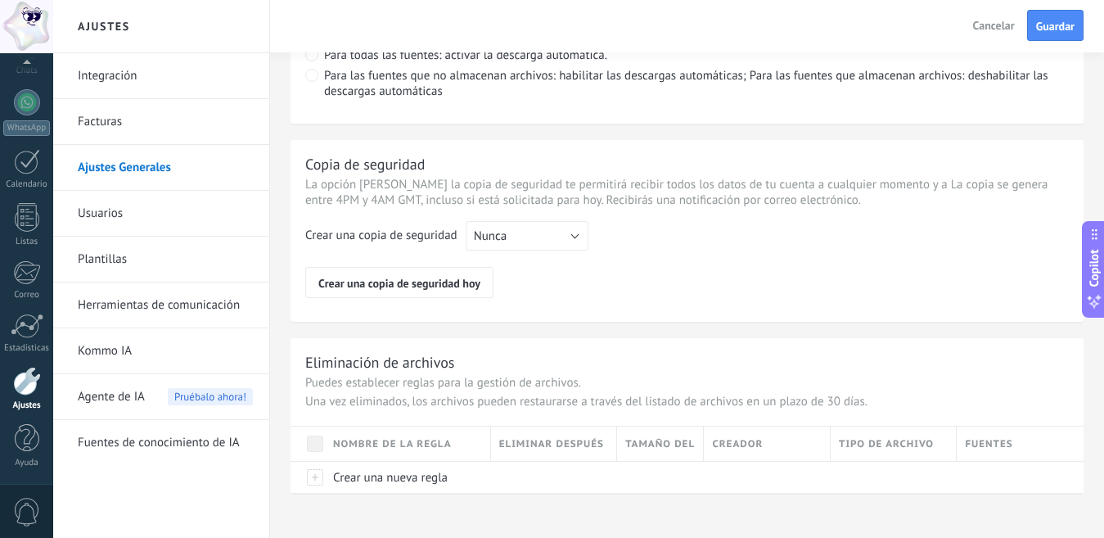
scroll to position [1296, 0]
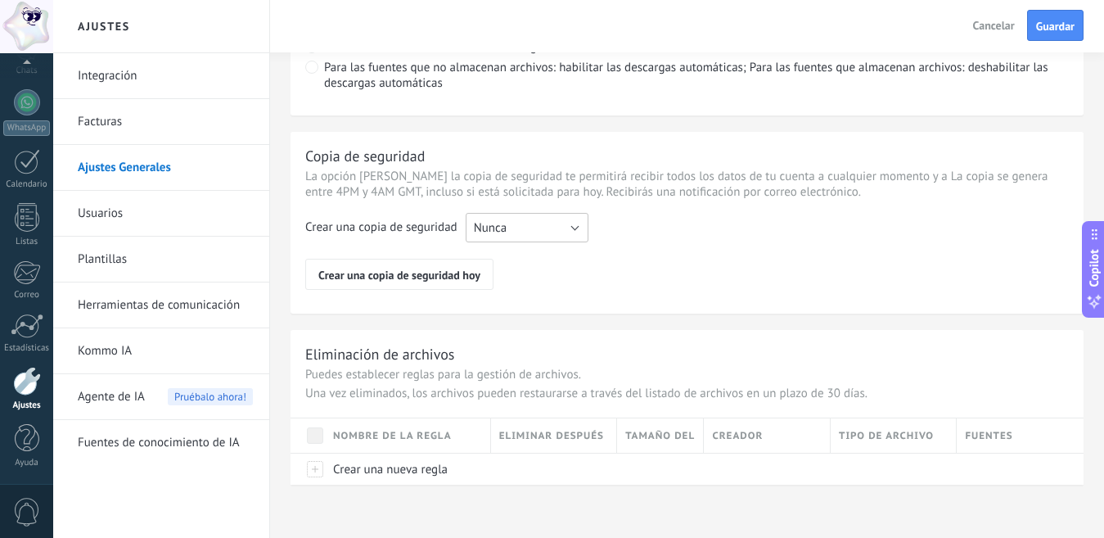
click at [522, 227] on button "Nunca" at bounding box center [527, 227] width 123 height 29
click at [533, 261] on span "Cada semana" at bounding box center [519, 256] width 127 height 16
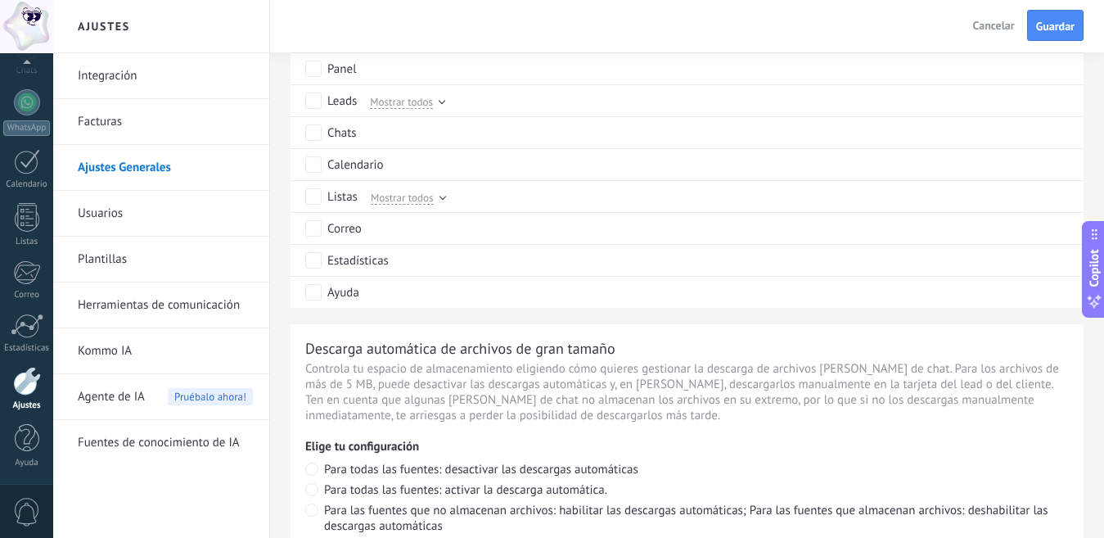
scroll to position [723, 0]
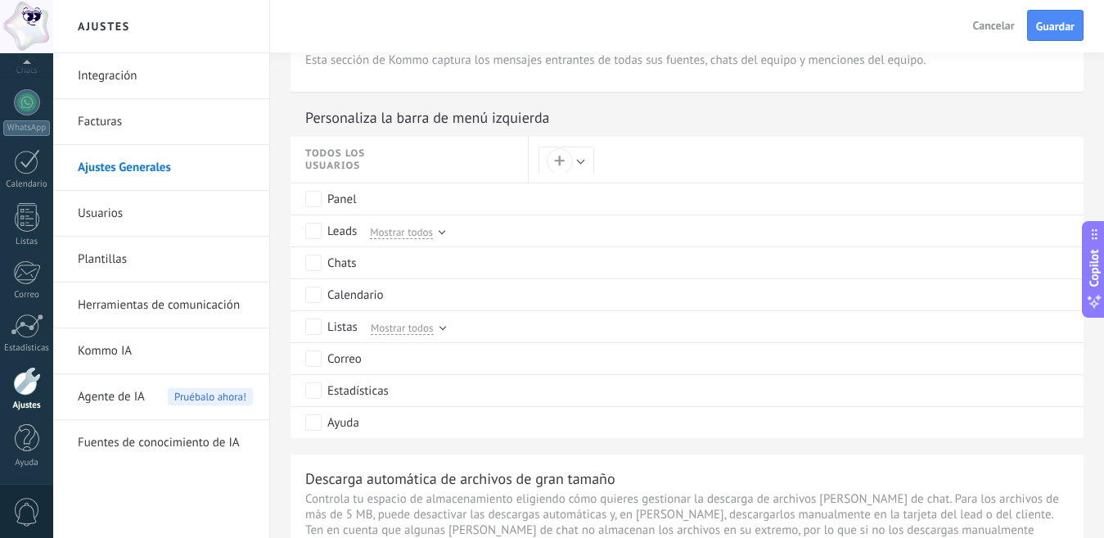
click at [1064, 21] on span "Guardar" at bounding box center [1055, 25] width 38 height 11
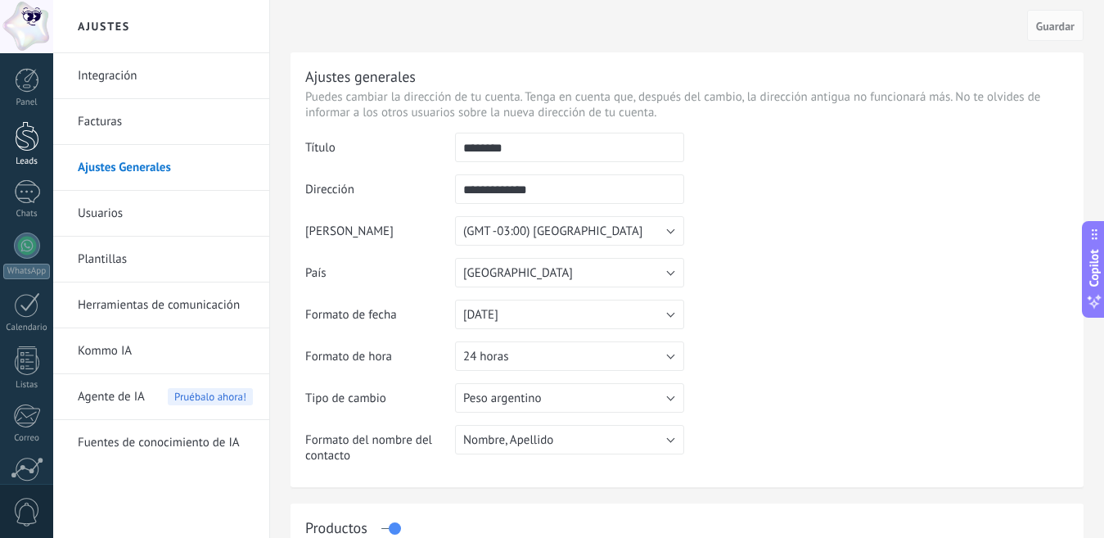
click at [26, 138] on div at bounding box center [27, 136] width 25 height 30
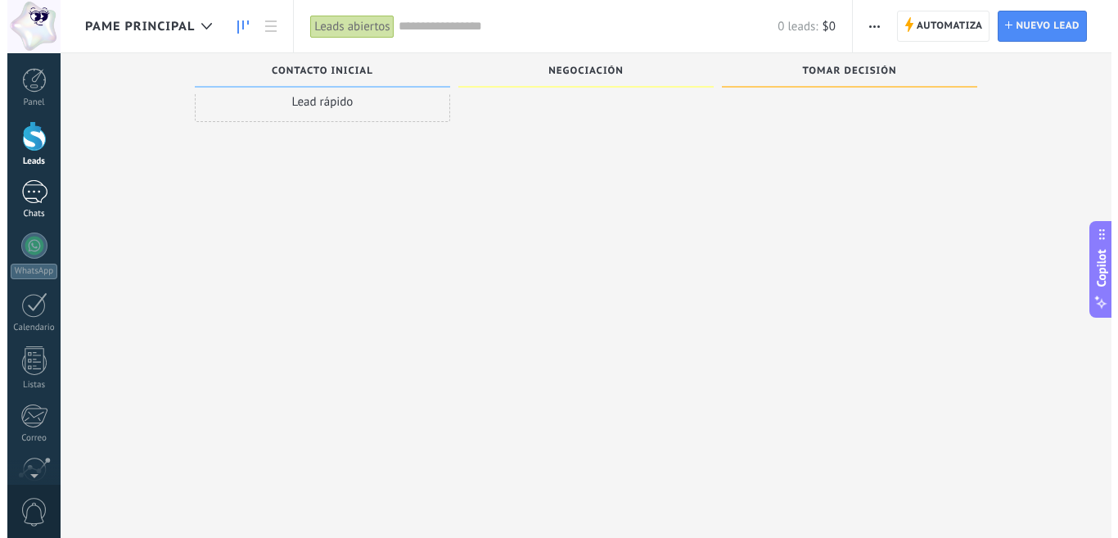
scroll to position [2, 0]
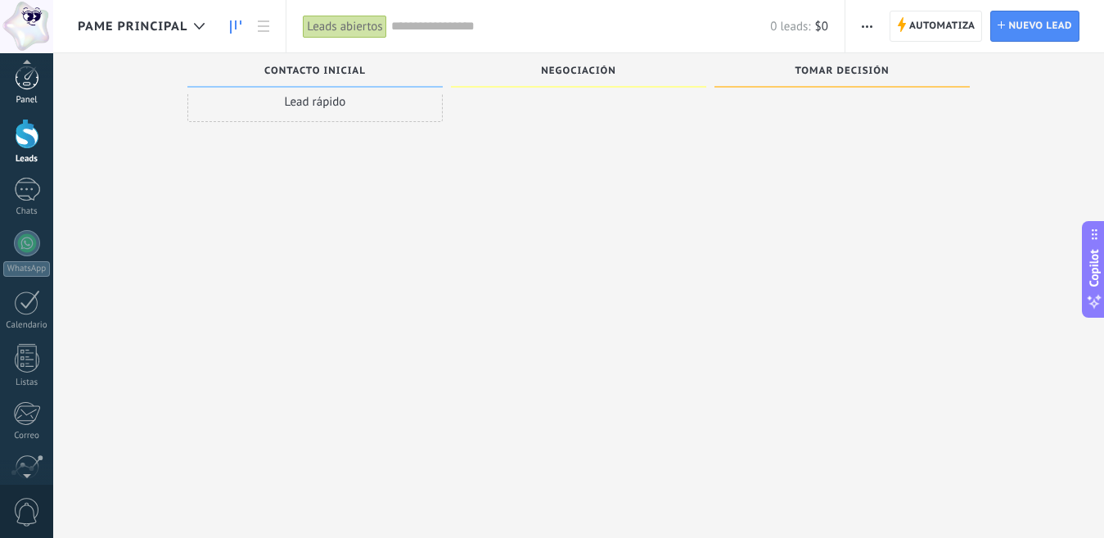
click at [30, 90] on link "Panel" at bounding box center [26, 85] width 53 height 40
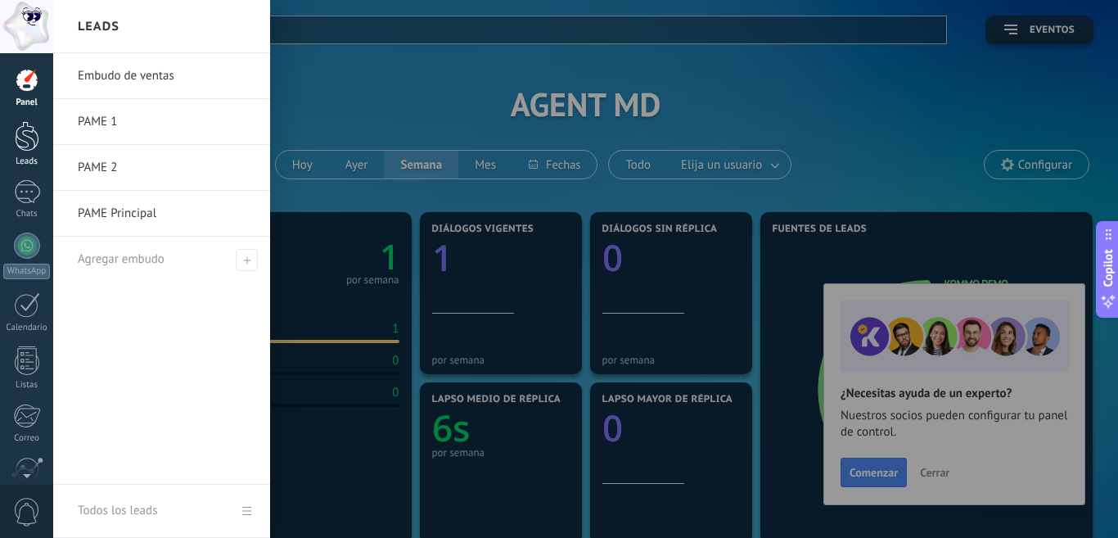
click at [33, 130] on div at bounding box center [27, 136] width 25 height 30
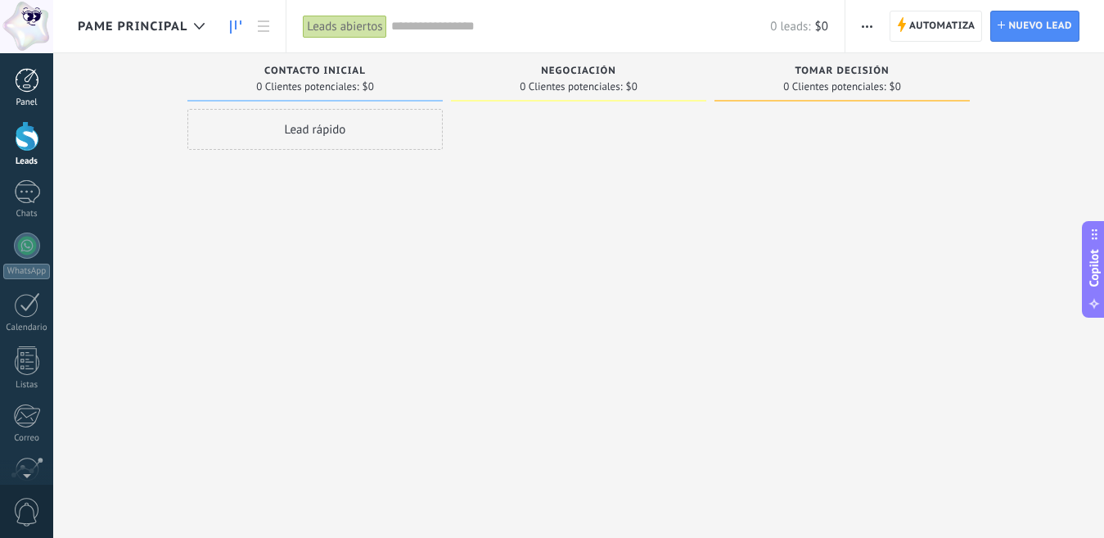
click at [38, 91] on div at bounding box center [27, 80] width 25 height 25
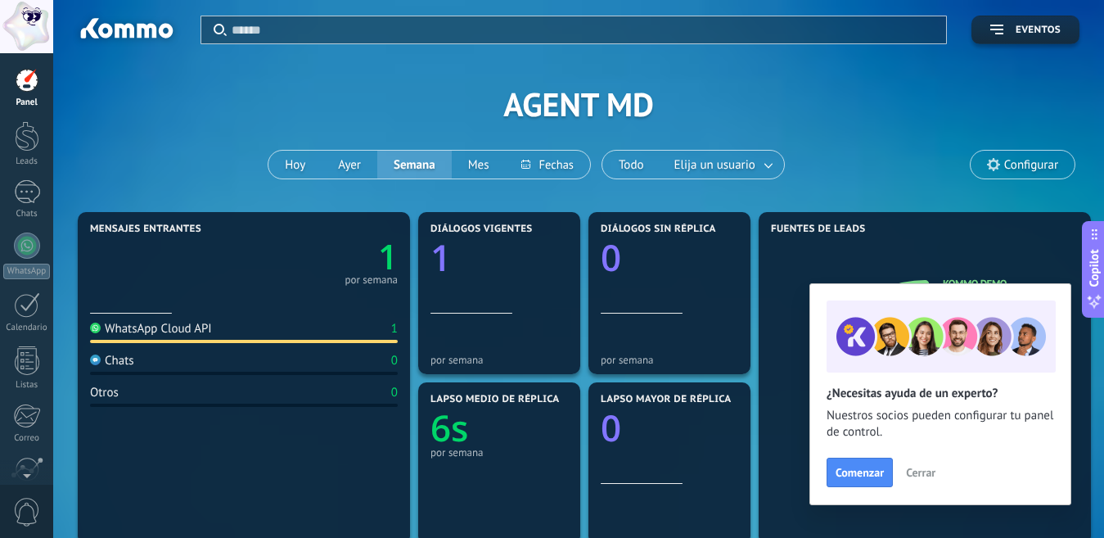
click at [25, 86] on div at bounding box center [27, 80] width 25 height 25
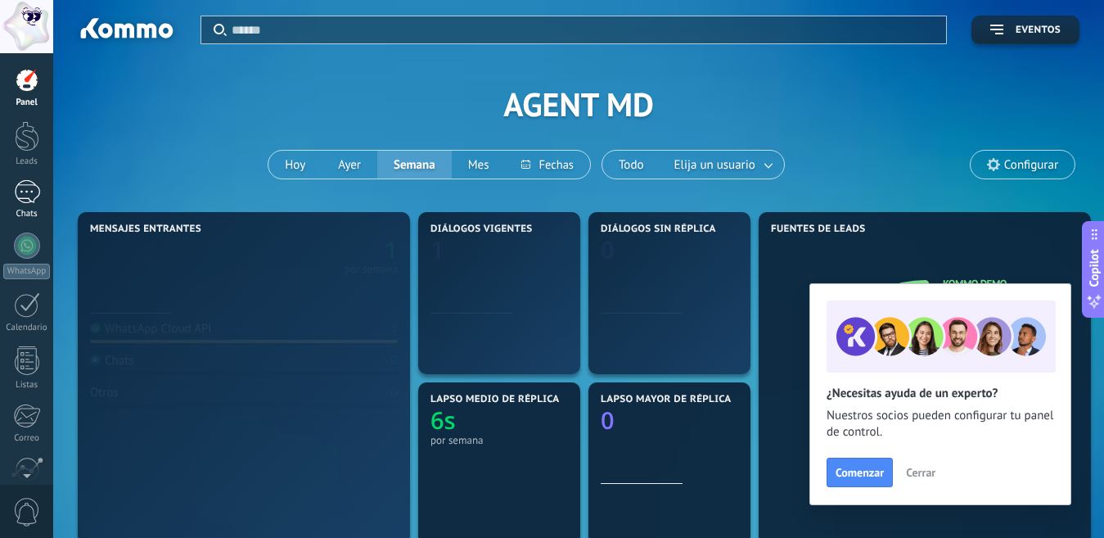
click at [31, 188] on div at bounding box center [27, 192] width 26 height 24
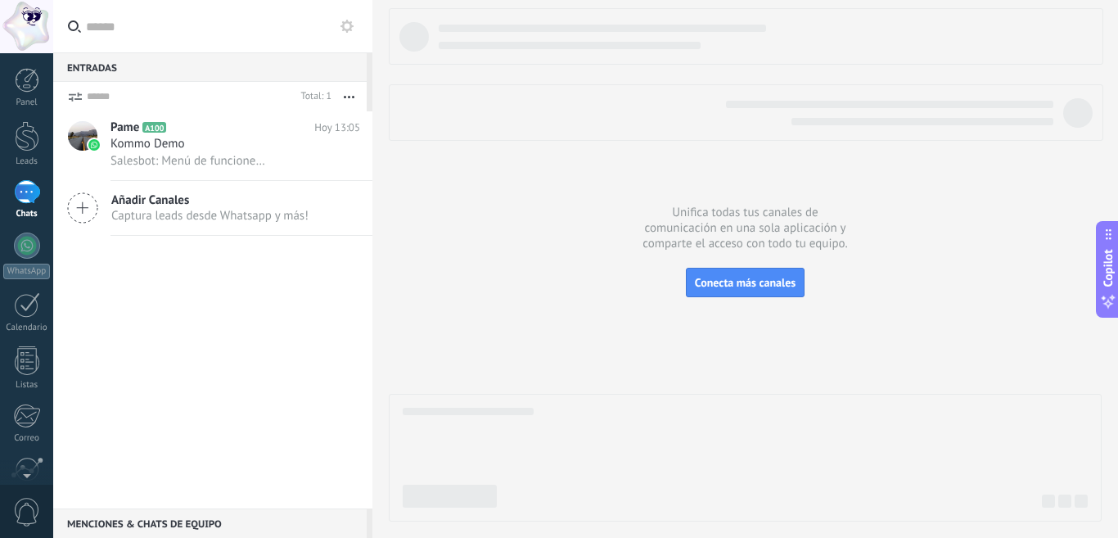
click at [110, 65] on div "Entradas 0" at bounding box center [209, 66] width 313 height 29
click at [350, 103] on button "button" at bounding box center [348, 96] width 35 height 29
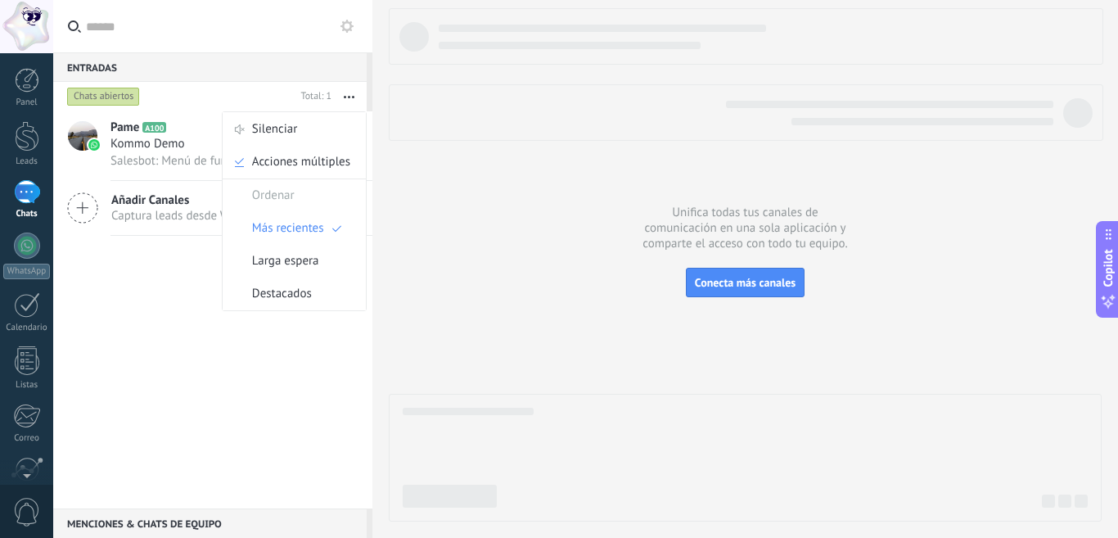
click at [277, 357] on div "Pame A100 Hoy 13:05 Kommo Demo Salesbot: Menú de funciones de WhatsApp ¡Desbloq…" at bounding box center [212, 309] width 319 height 397
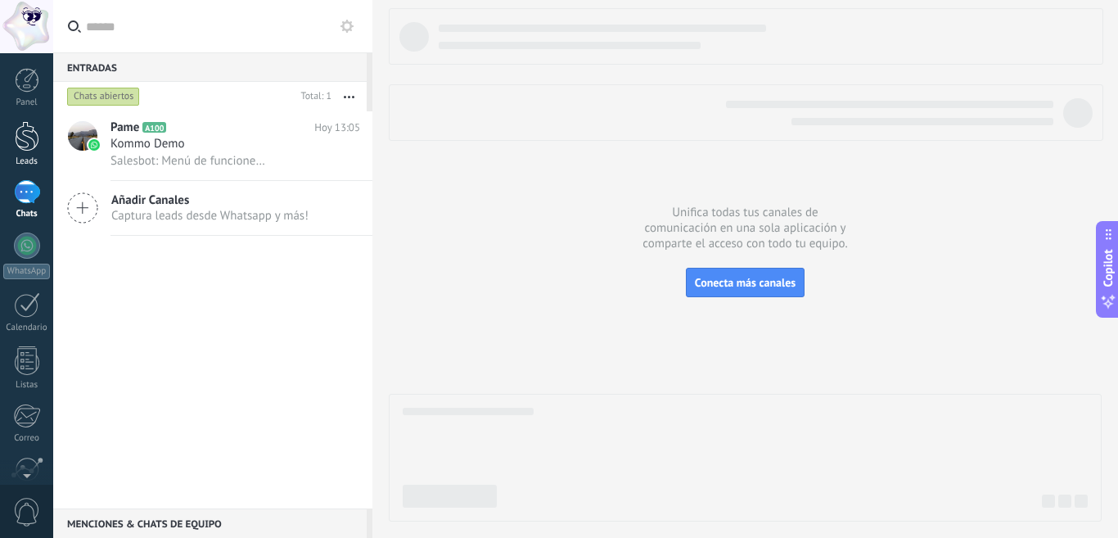
click at [24, 137] on div at bounding box center [27, 136] width 25 height 30
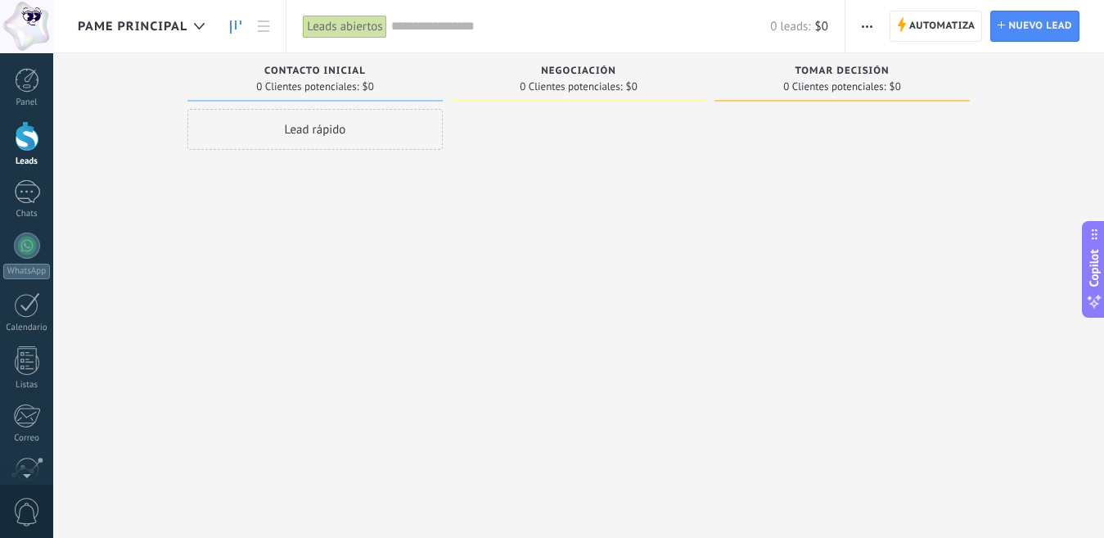
click at [234, 17] on link at bounding box center [236, 27] width 28 height 32
click at [193, 29] on div at bounding box center [199, 27] width 27 height 32
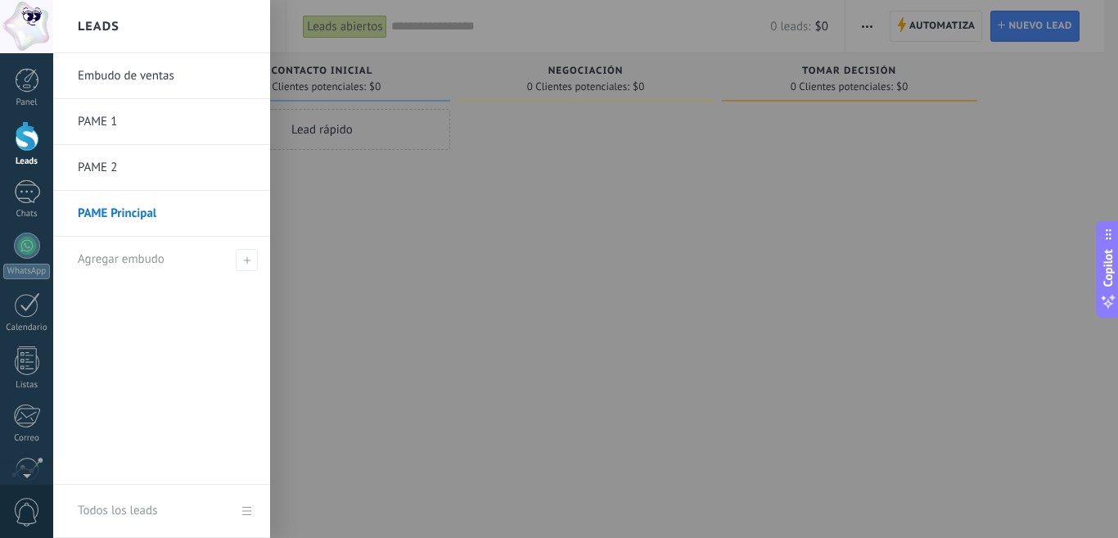
click at [187, 75] on link "Embudo de ventas" at bounding box center [166, 76] width 176 height 46
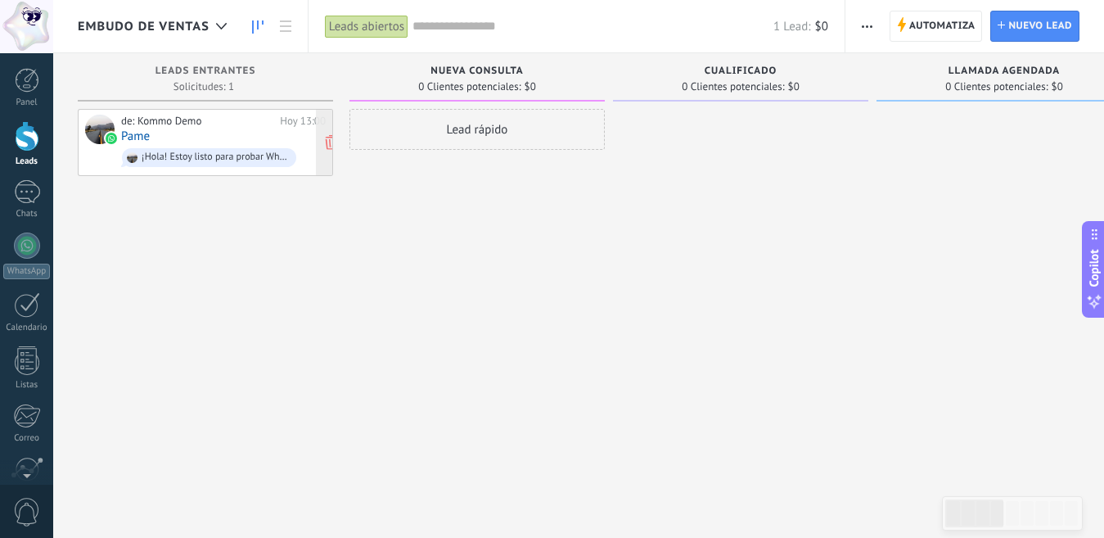
click at [218, 139] on div "de: Kommo Demo Hoy 13:00 Pame ¡Hola! Estoy listo para probar WhatsApp en Kommo.…" at bounding box center [223, 143] width 205 height 56
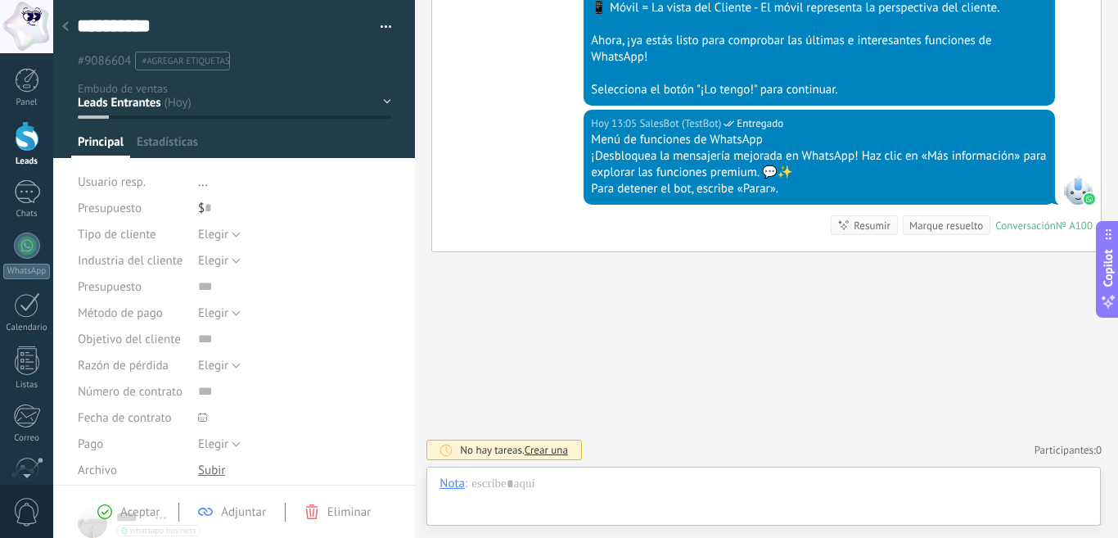
scroll to position [25, 0]
click at [677, 489] on div at bounding box center [763, 499] width 648 height 49
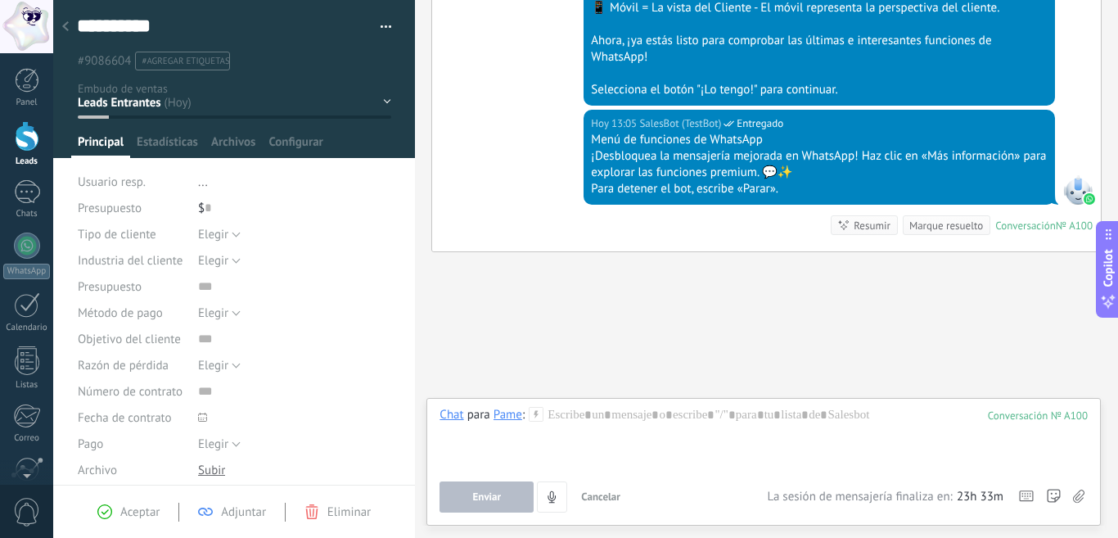
click at [785, 426] on div at bounding box center [763, 438] width 648 height 62
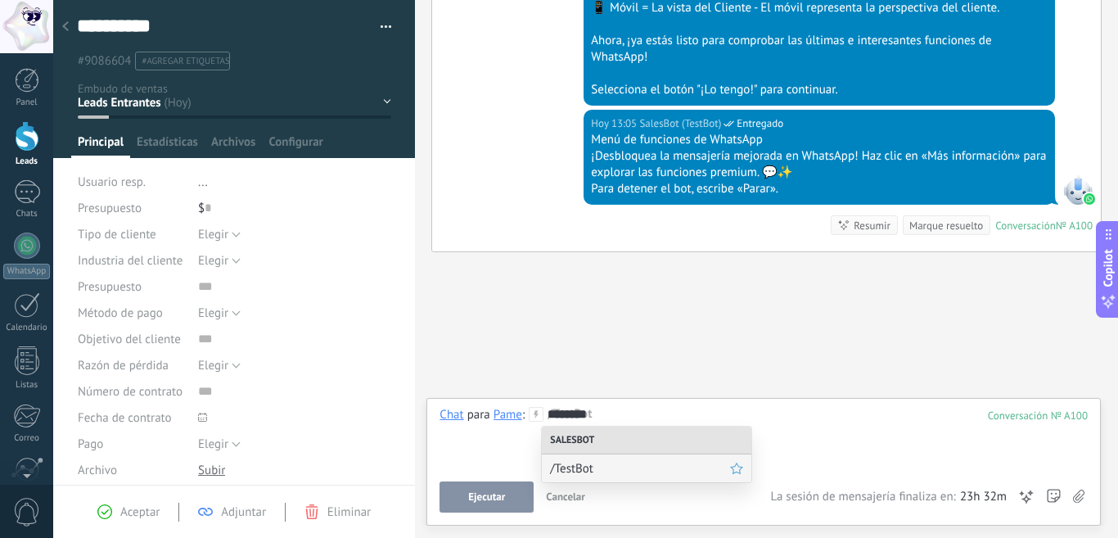
click at [671, 459] on div "/TestBot" at bounding box center [646, 468] width 209 height 28
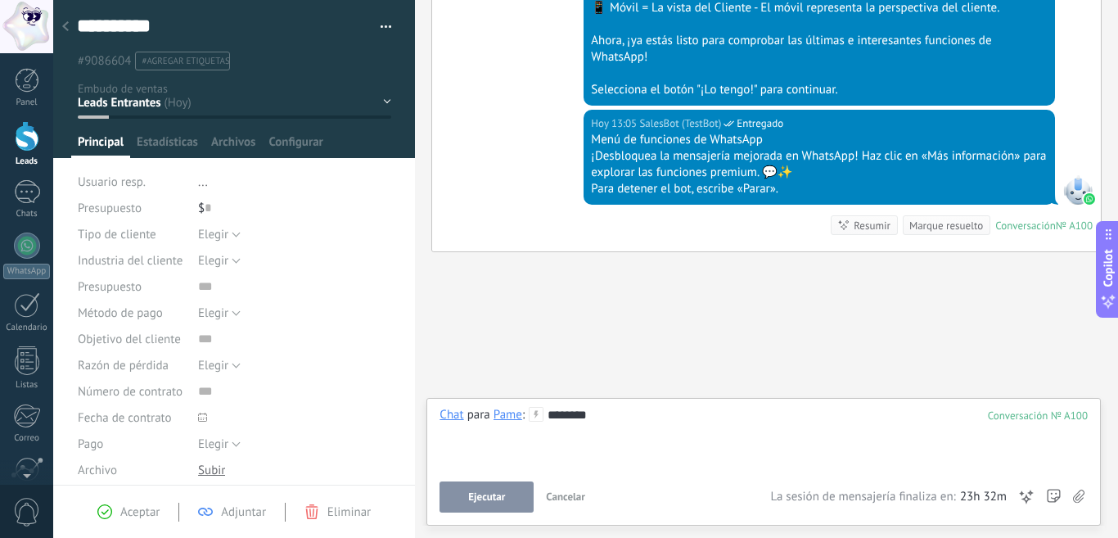
click at [466, 500] on button "Ejecutar" at bounding box center [486, 496] width 94 height 31
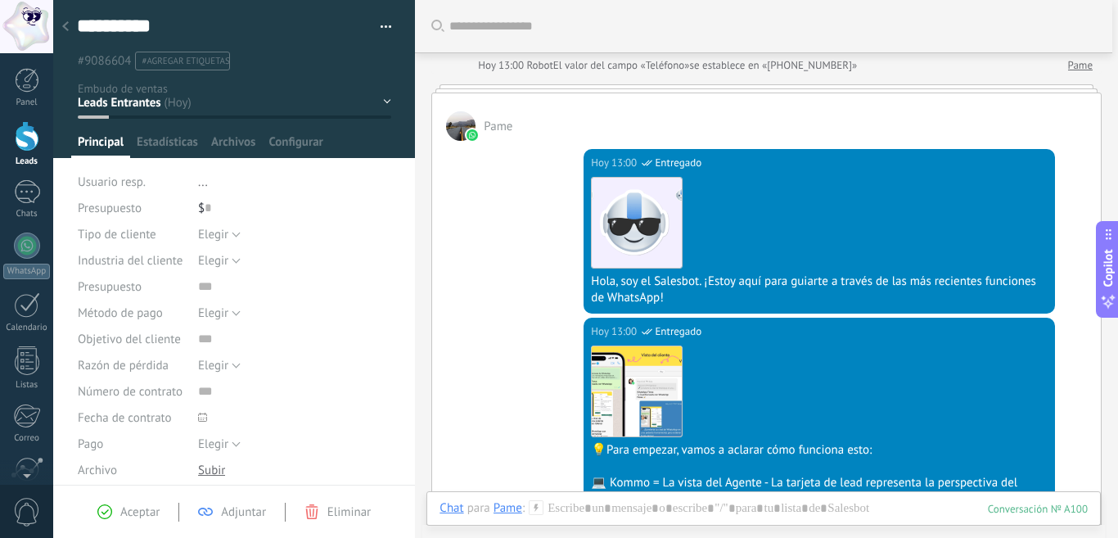
scroll to position [0, 0]
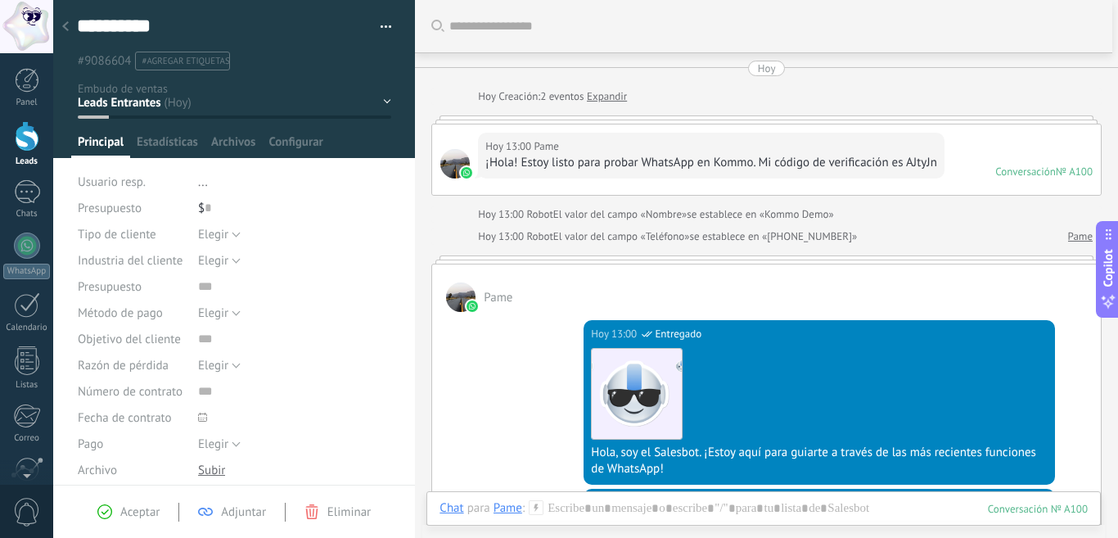
drag, startPoint x: 547, startPoint y: 258, endPoint x: 543, endPoint y: 308, distance: 50.0
click at [548, 272] on div "Pame" at bounding box center [766, 287] width 668 height 47
click at [624, 169] on div "¡Hola! Estoy listo para probar WhatsApp en Kommo. Mi código de verificación es …" at bounding box center [711, 163] width 452 height 16
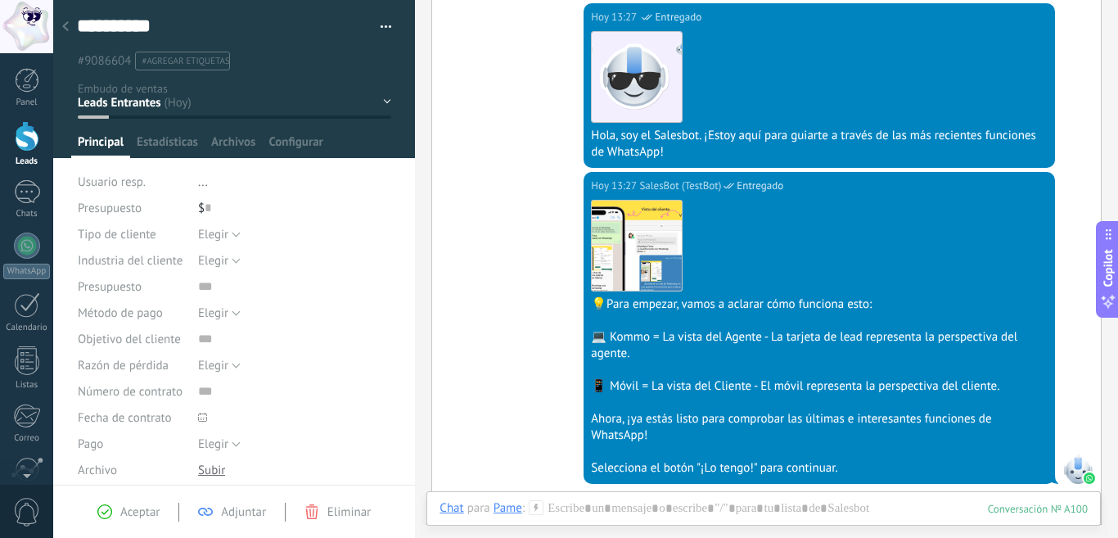
scroll to position [1179, 0]
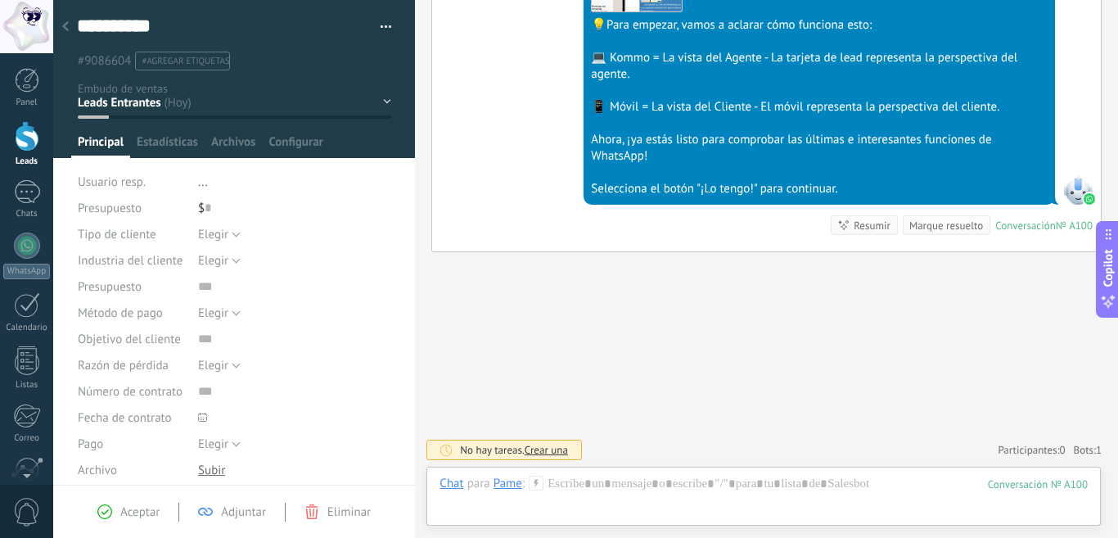
click at [843, 228] on div "Resumir Resumir" at bounding box center [863, 225] width 67 height 20
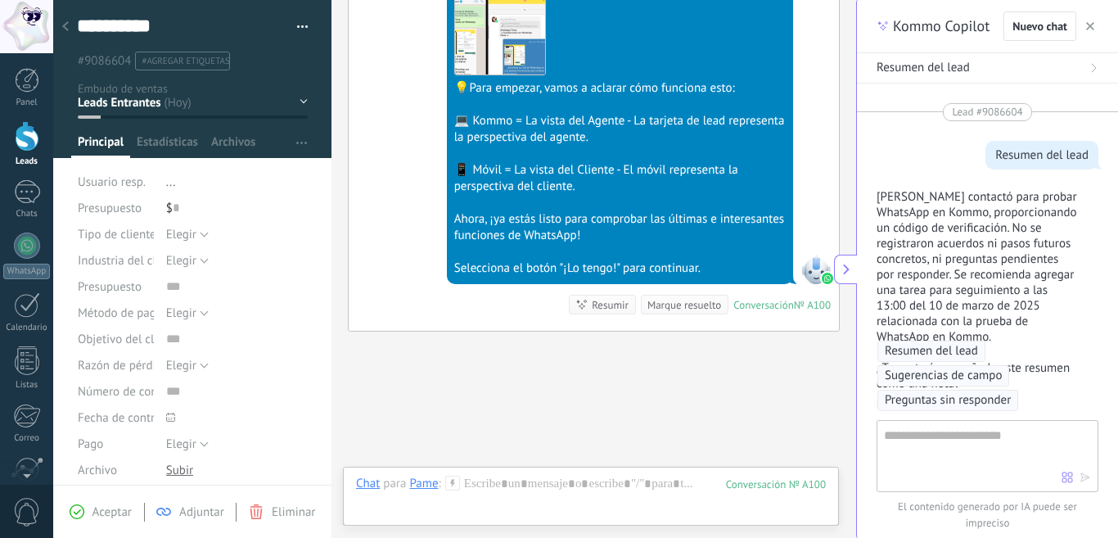
scroll to position [115, 0]
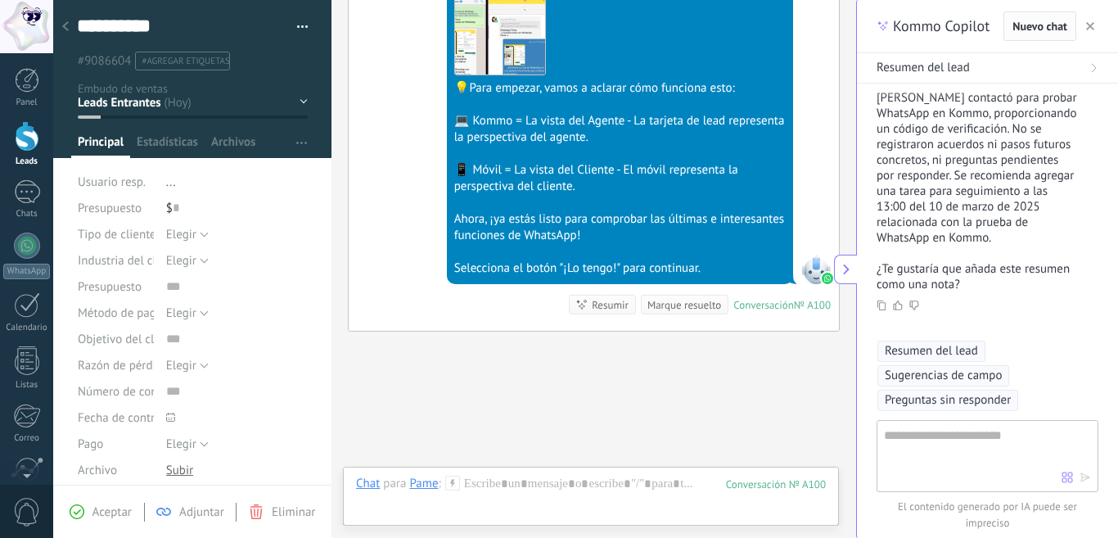
click at [1075, 29] on button "Nuevo chat" at bounding box center [1039, 25] width 73 height 29
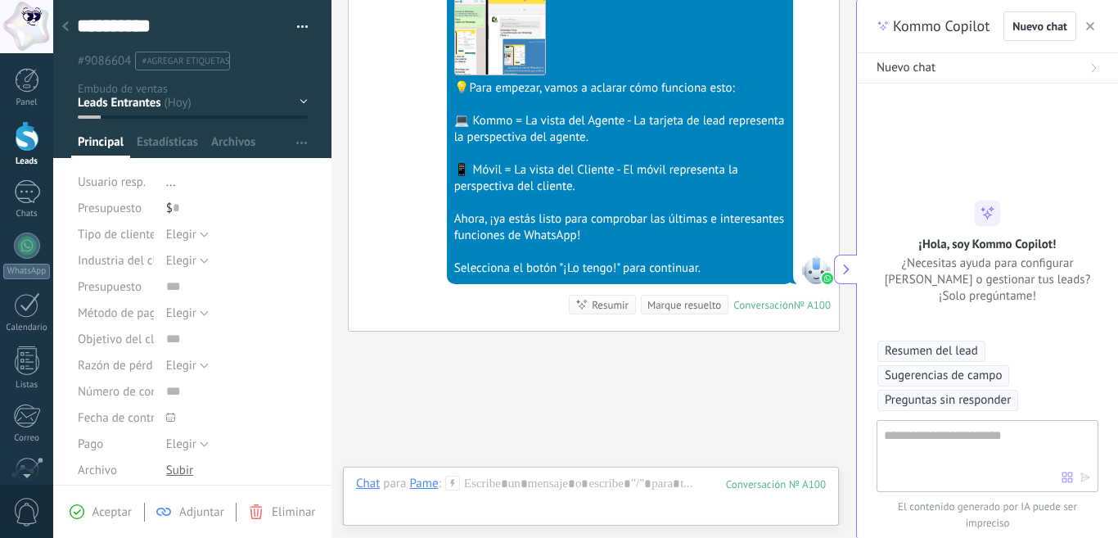
click at [1087, 29] on use "button" at bounding box center [1090, 26] width 8 height 8
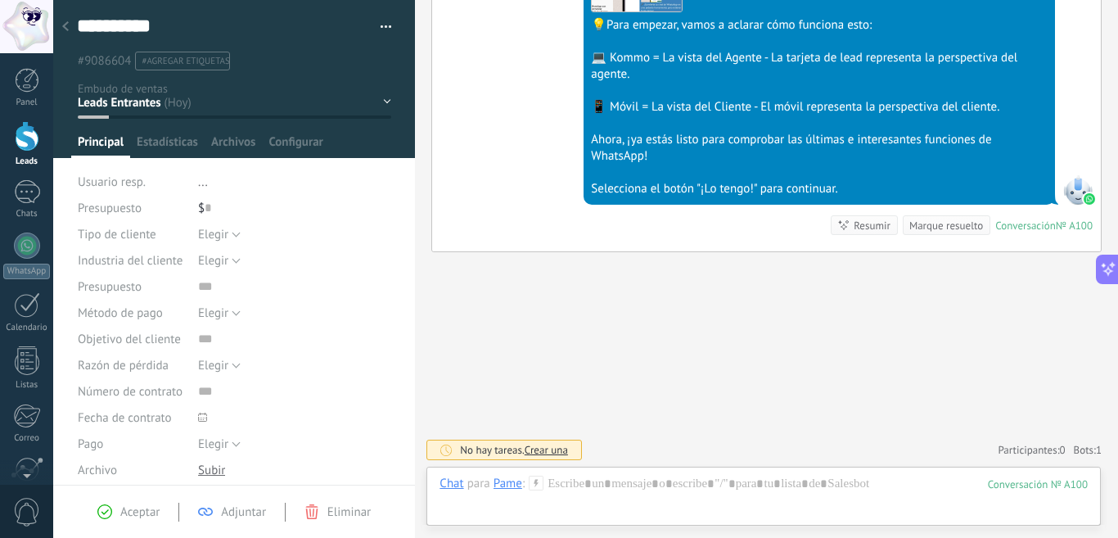
scroll to position [25, 0]
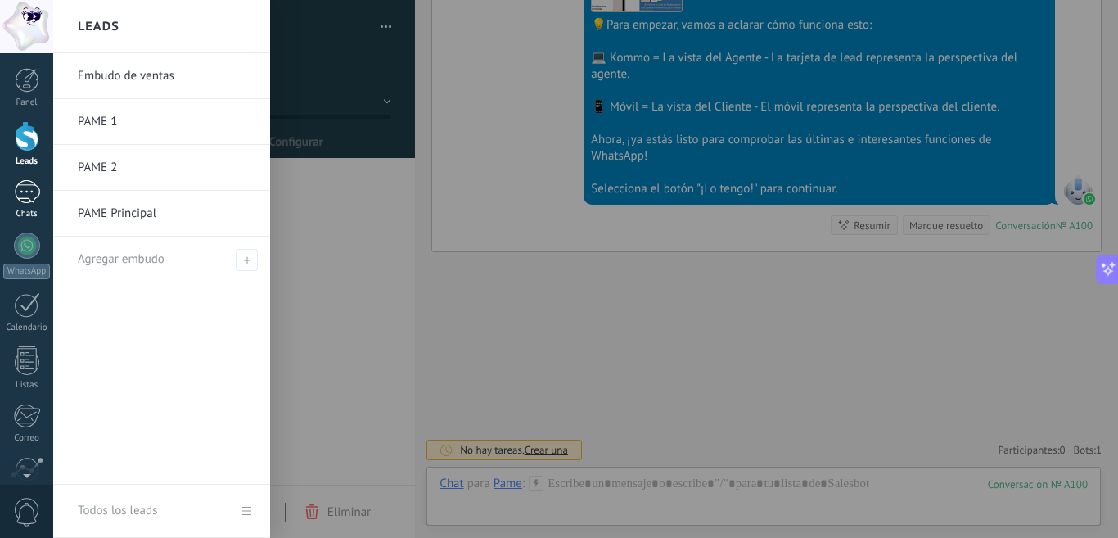
click at [20, 209] on div "Chats" at bounding box center [26, 214] width 47 height 11
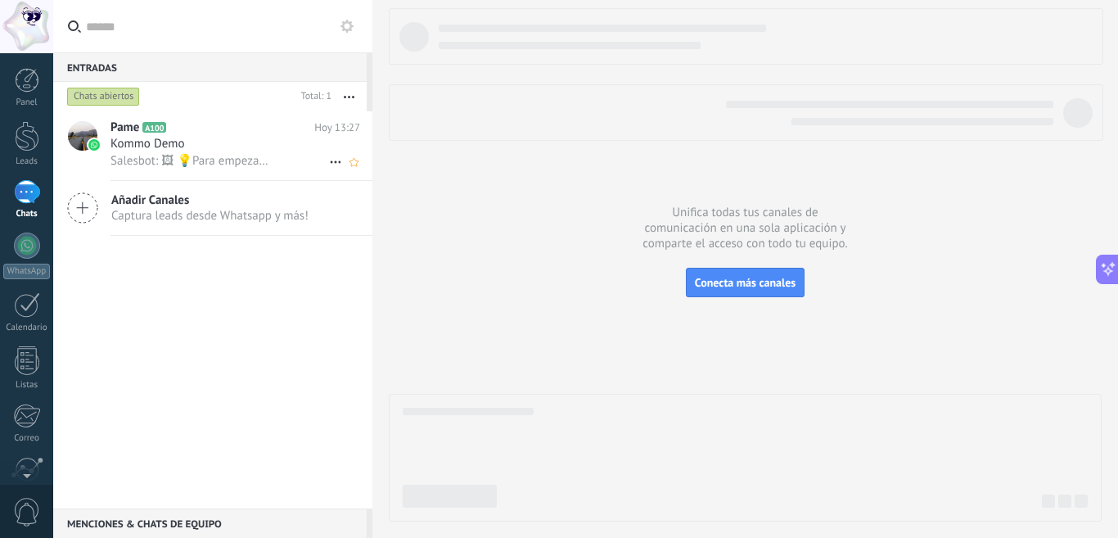
click at [219, 170] on div "Pame A100 Hoy 13:27 Kommo Demo Salesbot: 🖼 💡Para empezar, vamos a aclarar cómo …" at bounding box center [241, 145] width 262 height 69
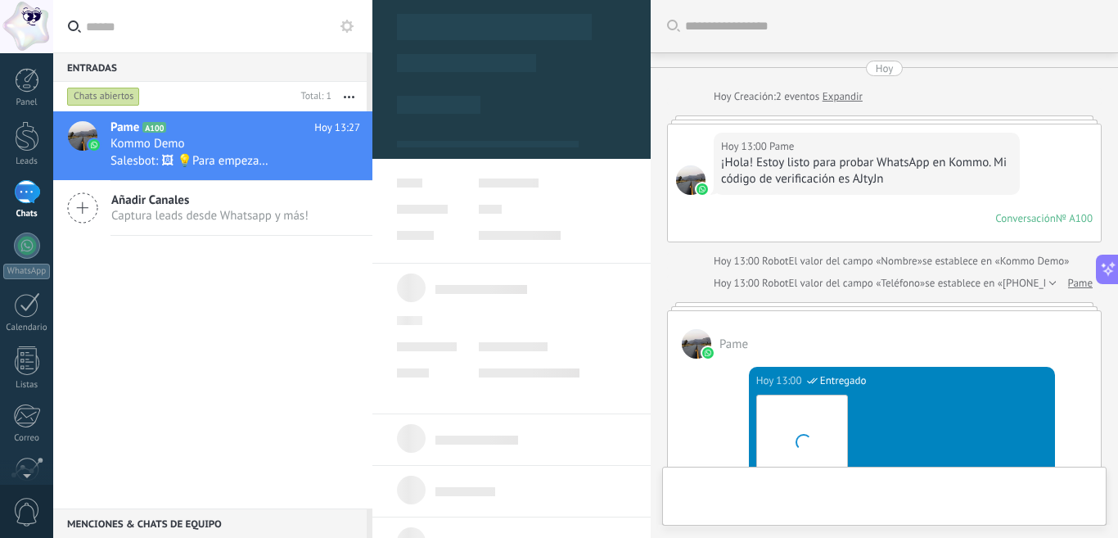
type textarea "**********"
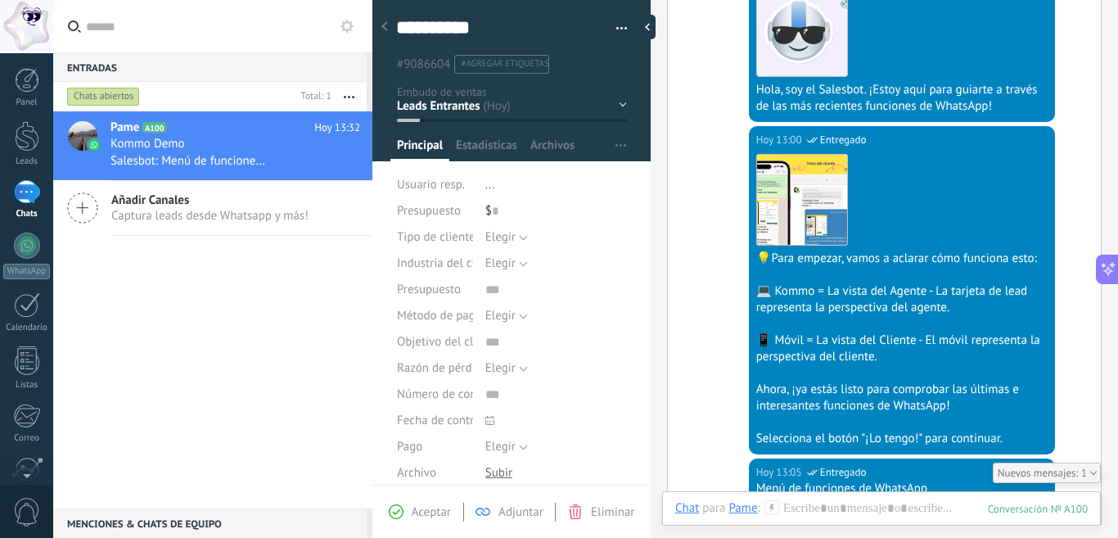
scroll to position [528, 0]
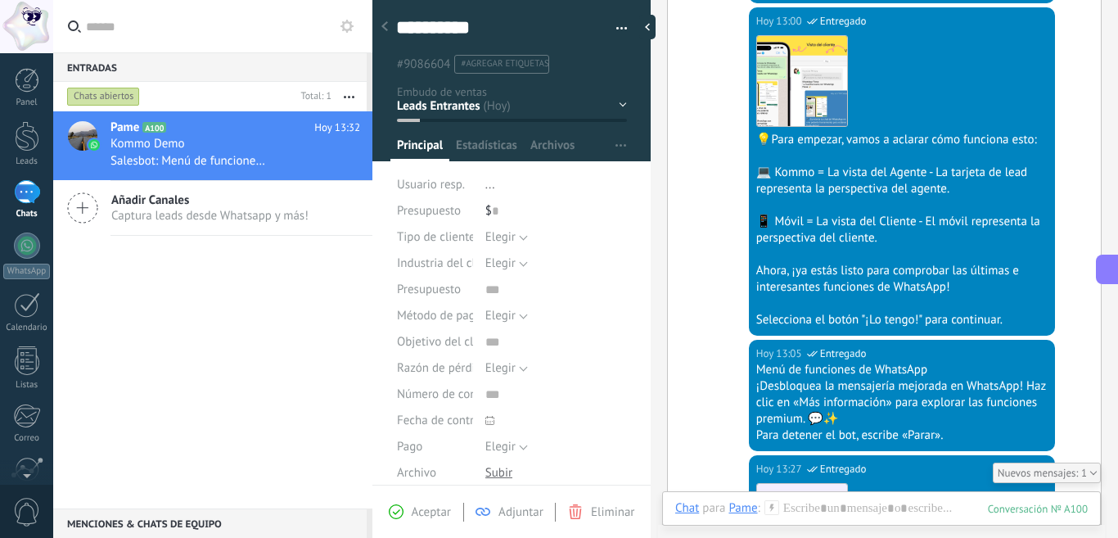
click at [704, 271] on div "Hoy 13:00 SalesBot (TestBot) Entregado Descargar 💡Para empezar, vamos a aclarar…" at bounding box center [884, 173] width 433 height 332
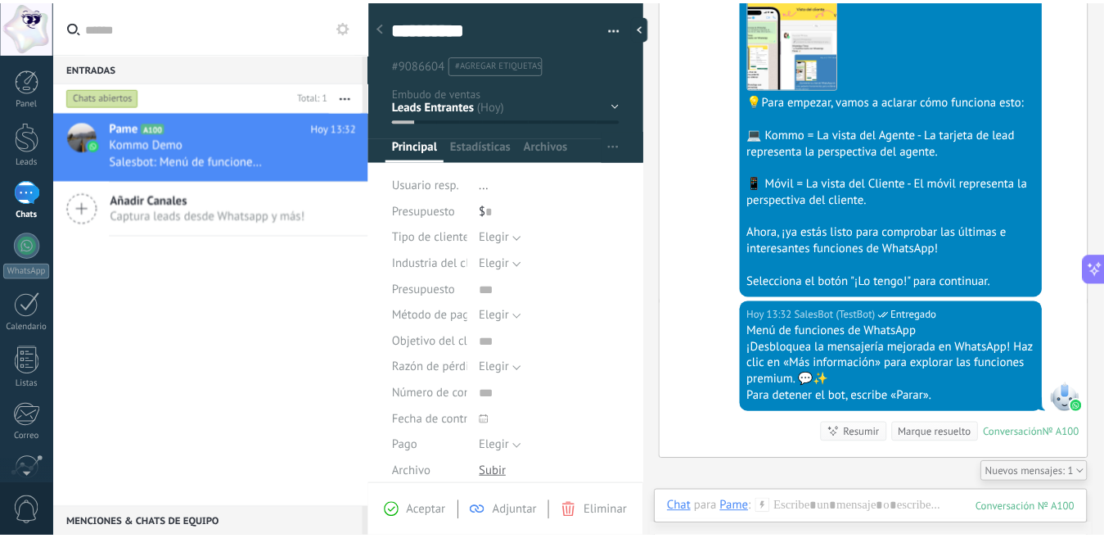
scroll to position [1390, 0]
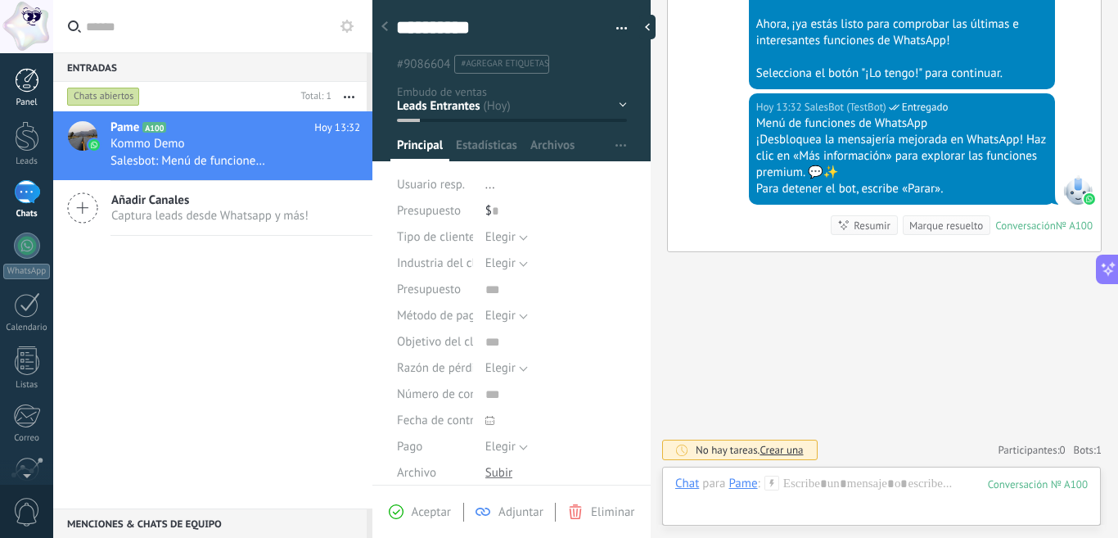
click at [29, 84] on div at bounding box center [27, 80] width 25 height 25
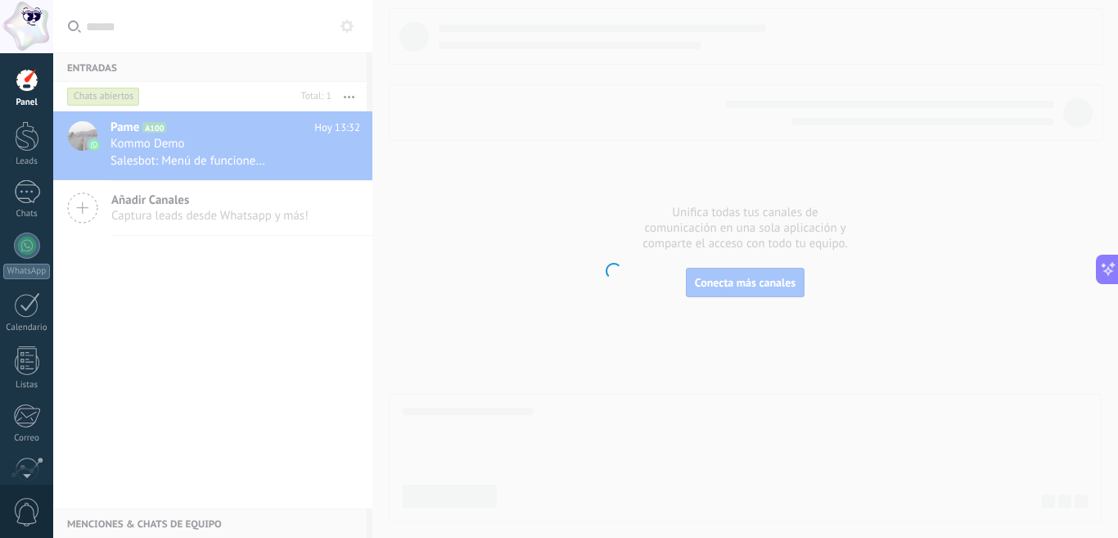
drag, startPoint x: 18, startPoint y: 159, endPoint x: 31, endPoint y: 176, distance: 21.6
click at [18, 159] on div "Leads" at bounding box center [26, 161] width 47 height 11
